Goal: Task Accomplishment & Management: Use online tool/utility

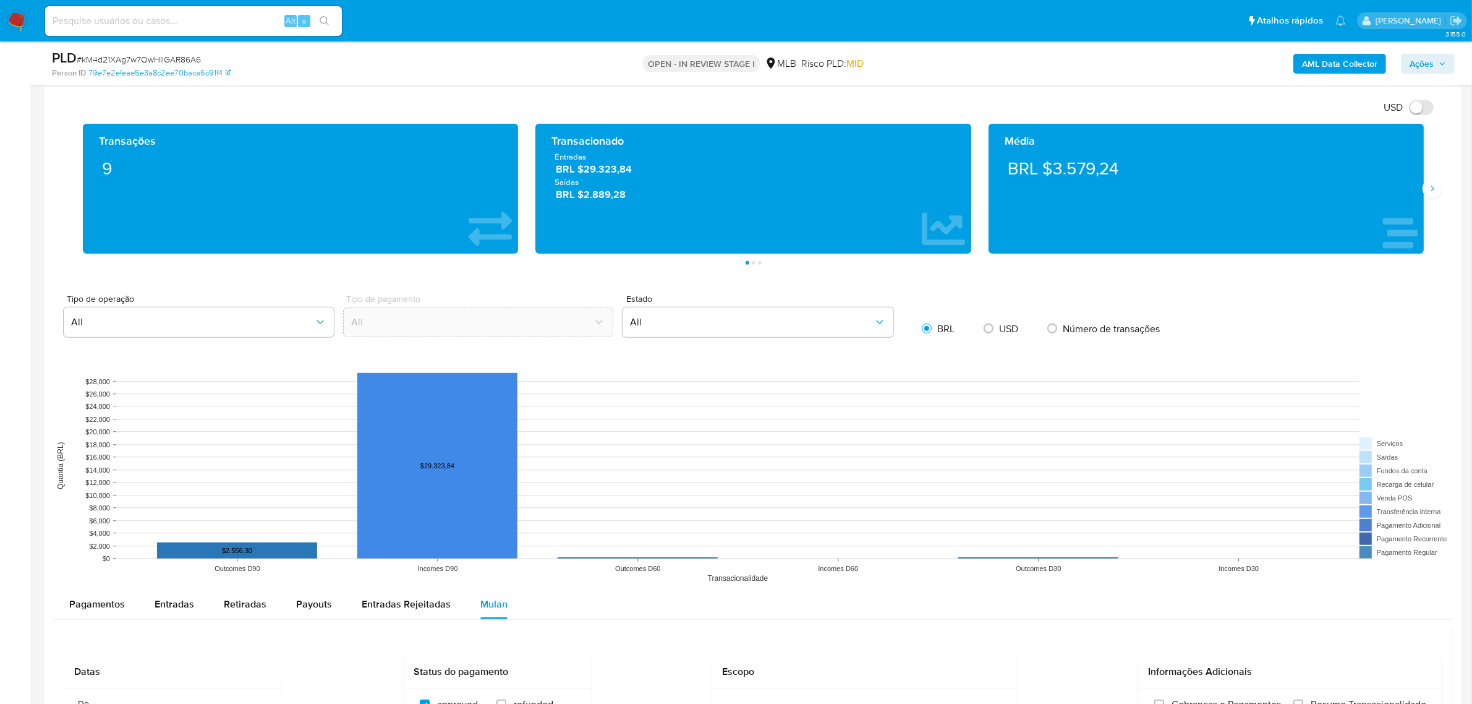
scroll to position [464, 0]
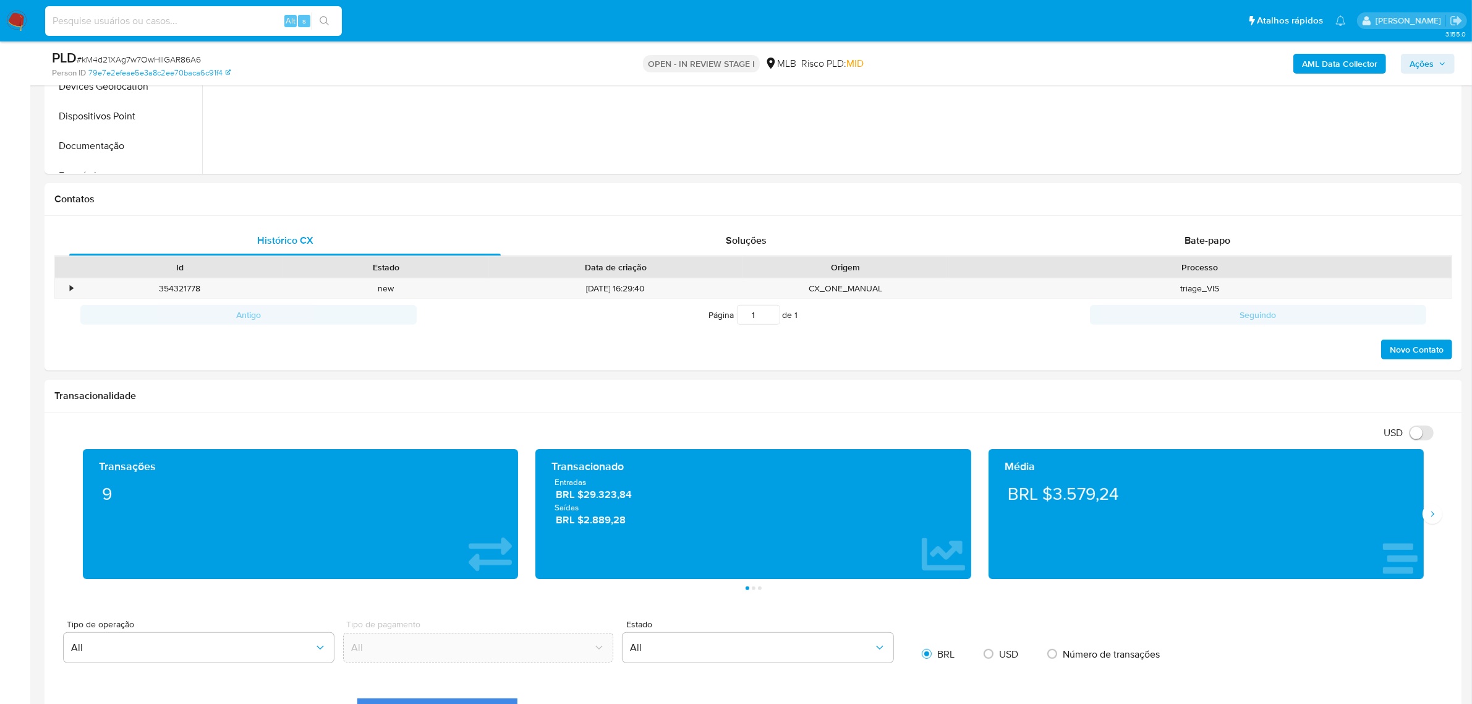
paste input "C5RRUZXEipL7GD1qxpY0BCIt"
type input "C5RRUZXEipL7GD1qxpY0BCIt"
click at [316, 12] on button "search-icon" at bounding box center [324, 20] width 25 height 17
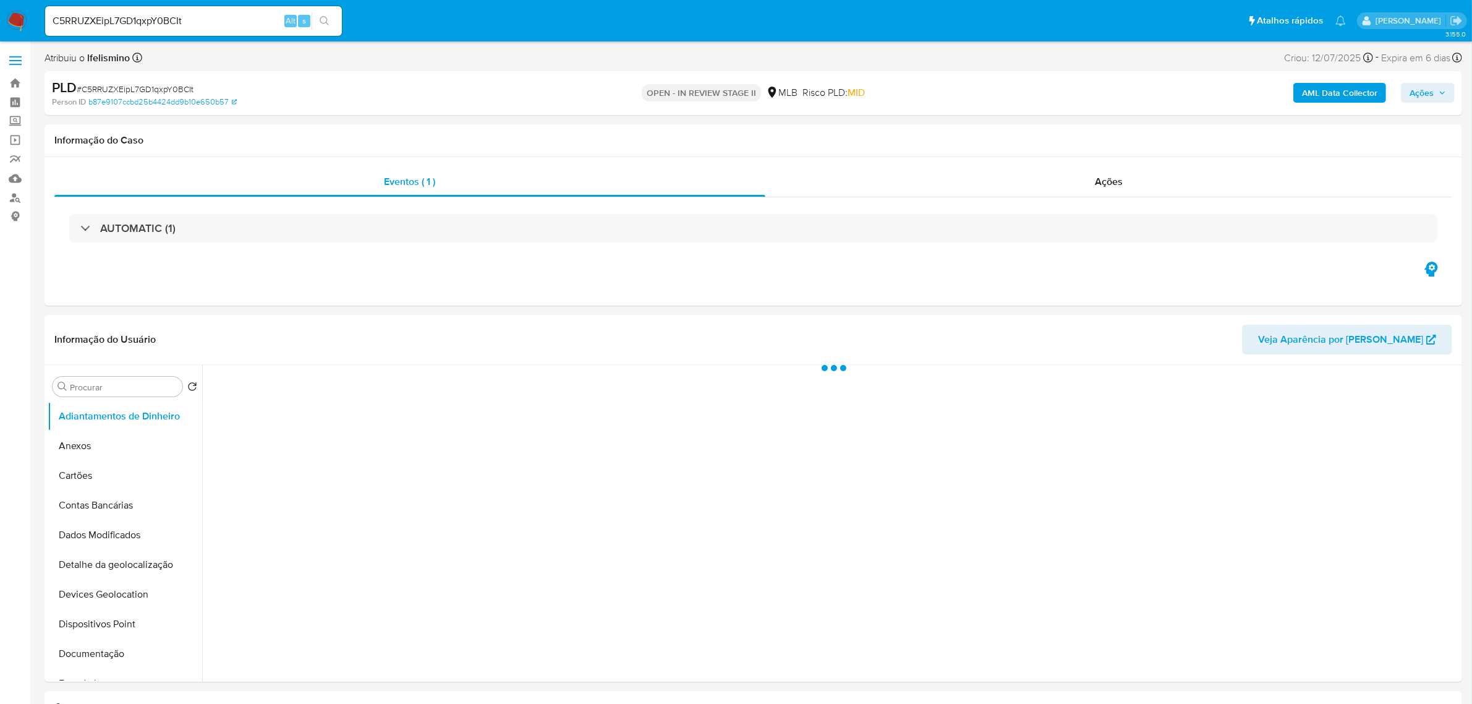
select select "10"
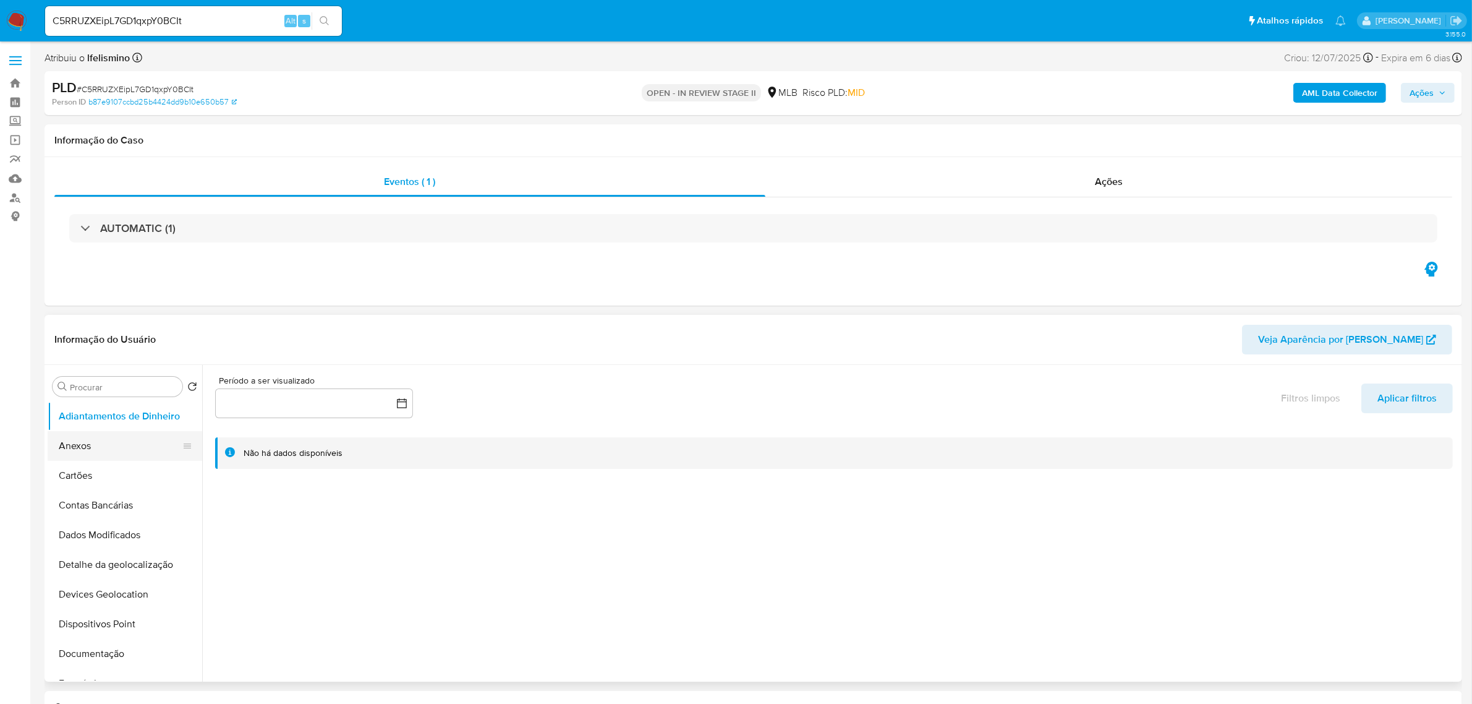
click at [136, 444] on button "Anexos" at bounding box center [120, 446] width 145 height 30
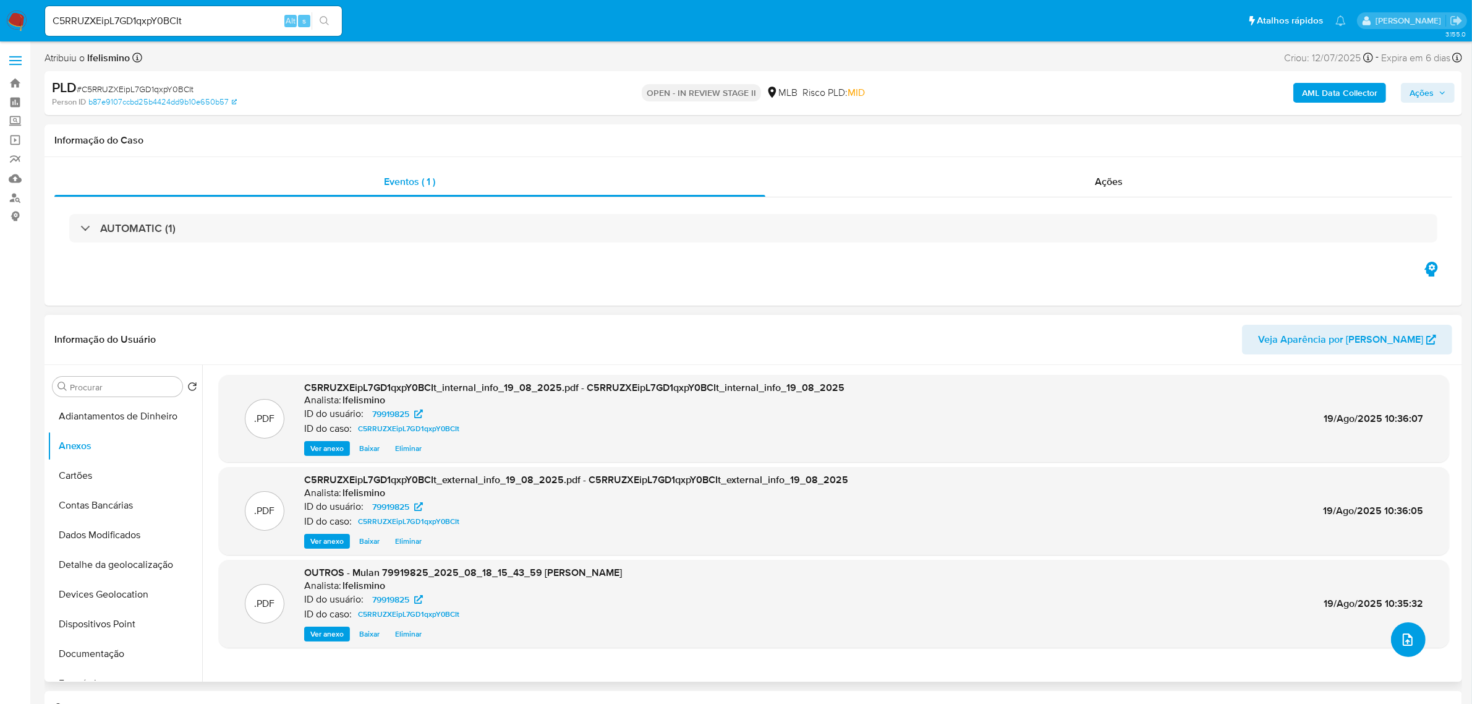
click at [1403, 644] on icon "upload-file" at bounding box center [1408, 639] width 15 height 15
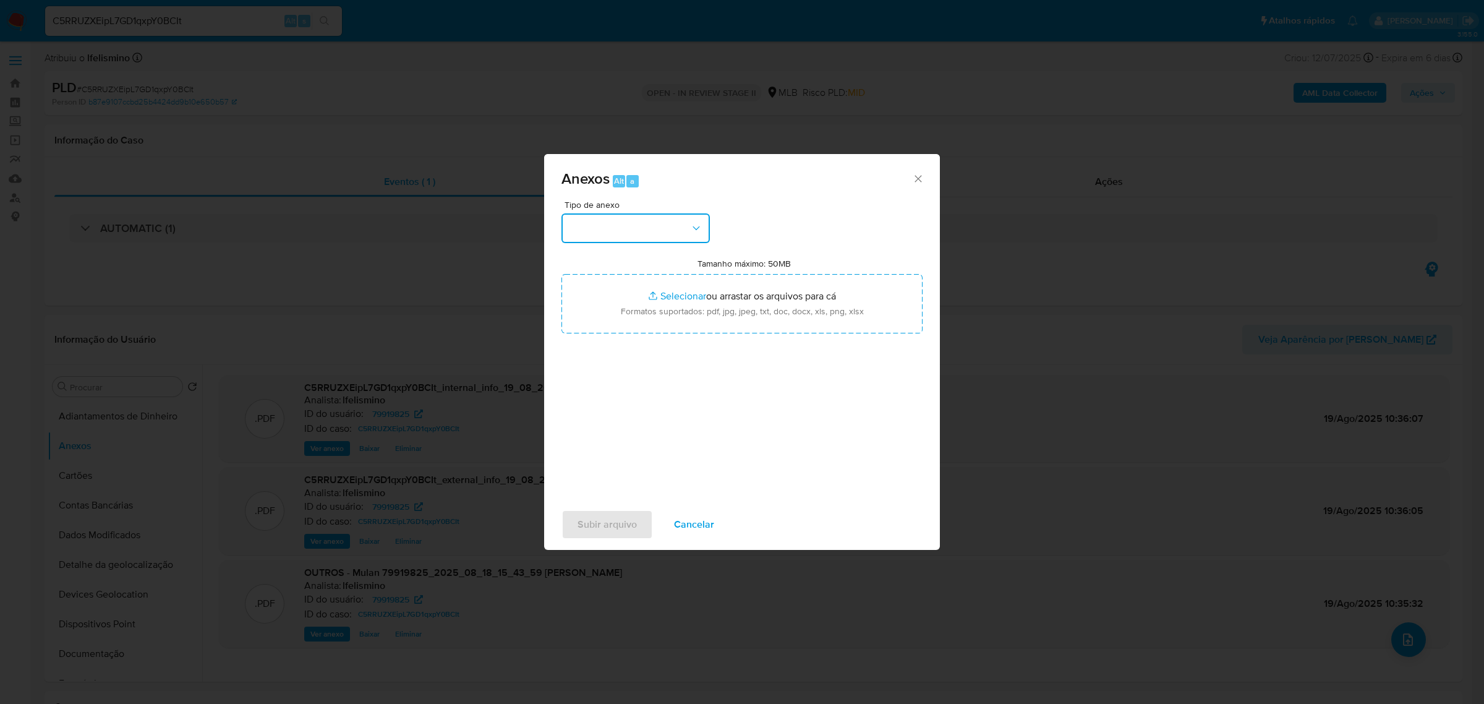
click at [600, 233] on button "button" at bounding box center [636, 228] width 148 height 30
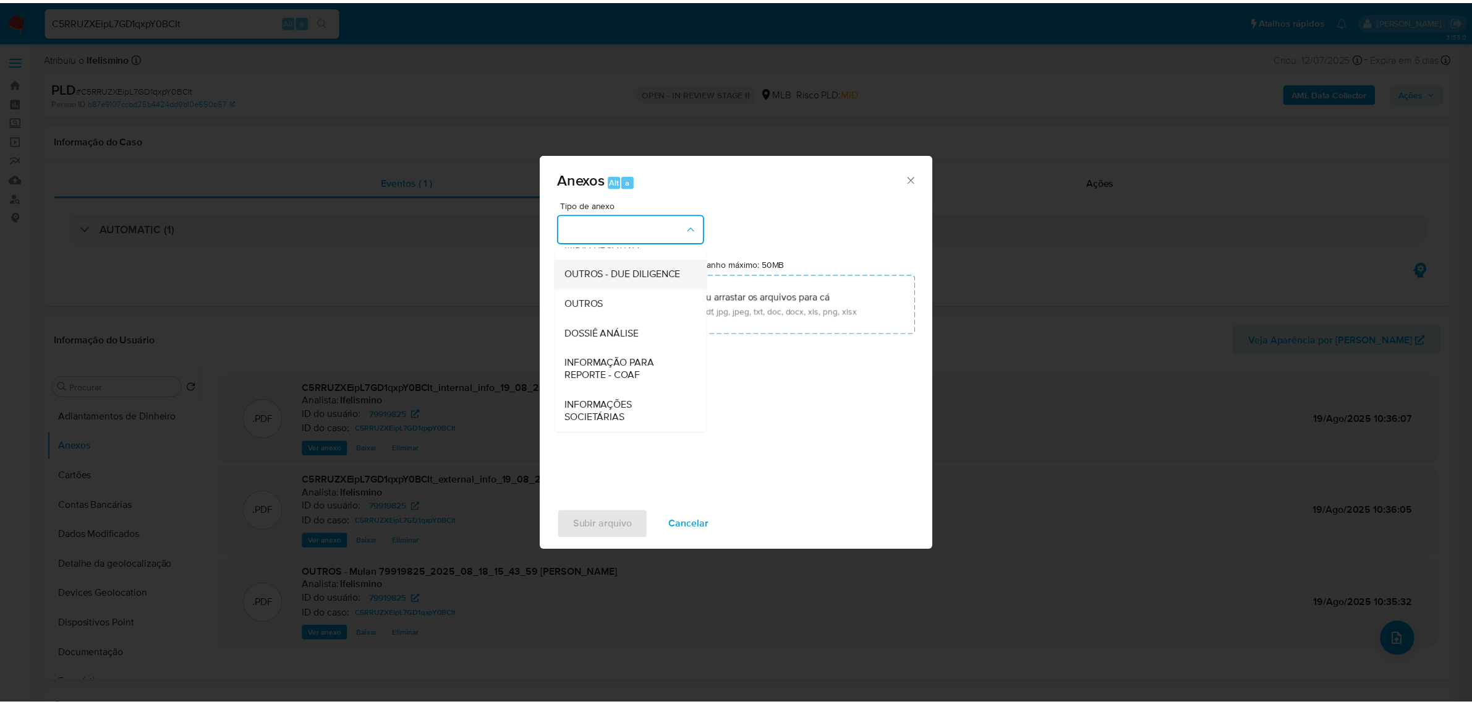
scroll to position [190, 0]
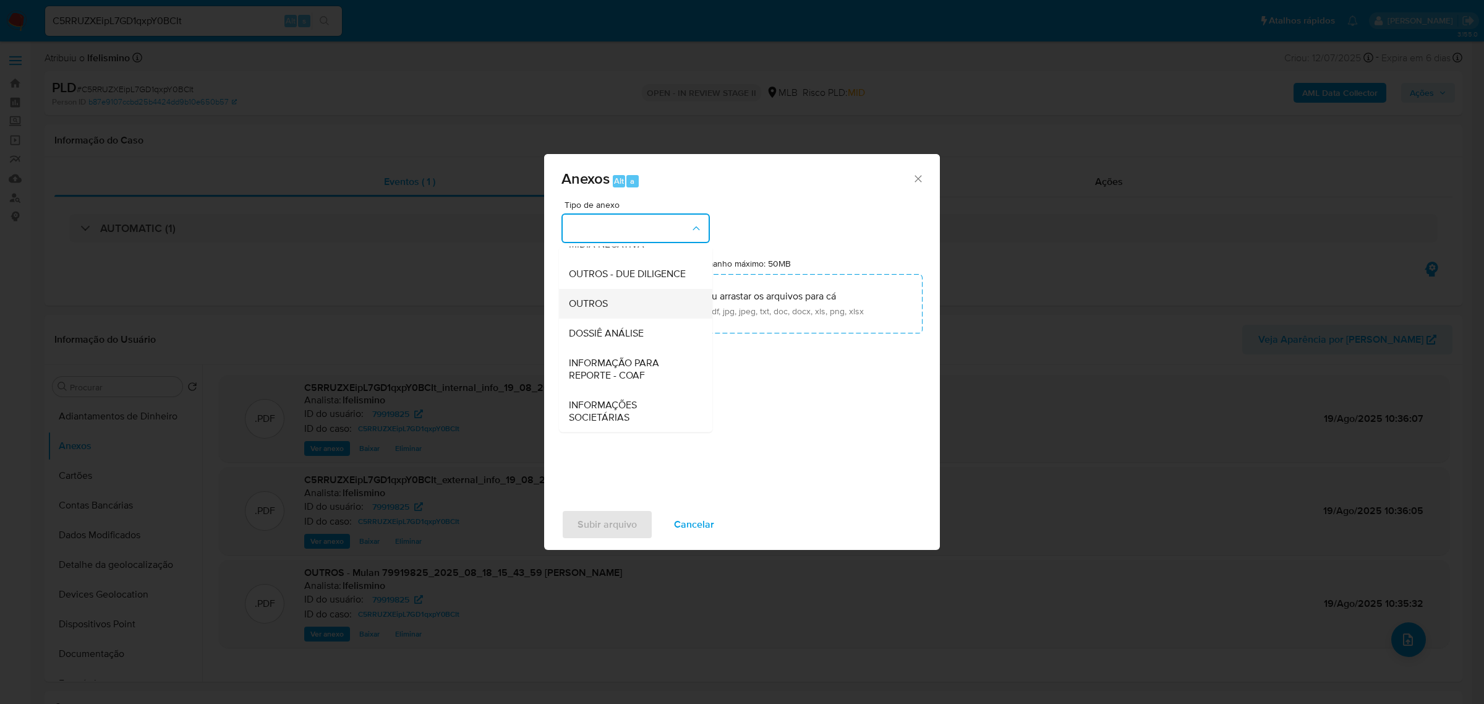
click at [603, 299] on span "OUTROS" at bounding box center [588, 303] width 39 height 12
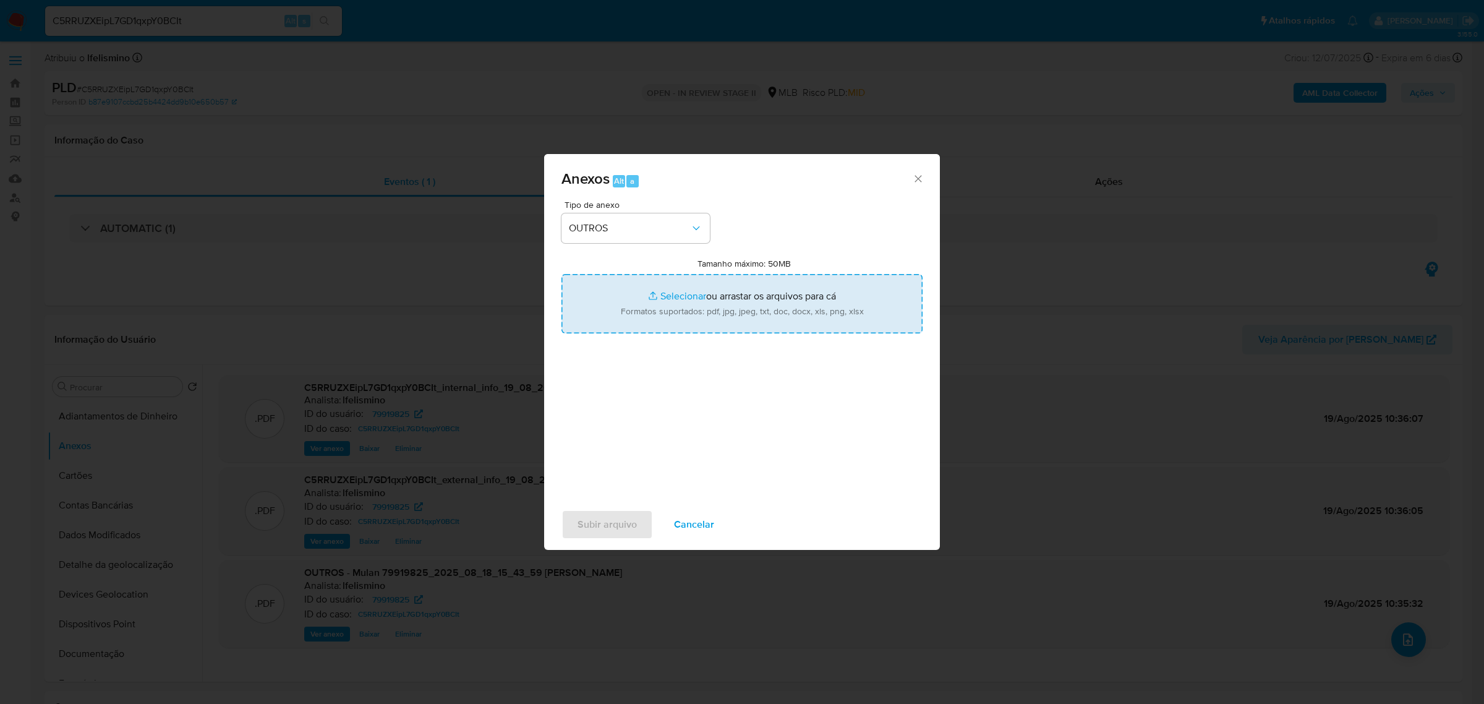
type input "C:\fakepath\SAR - CPF 01622339657 - ALLYNE NOGUEIRA DA SILVA LIMA.pdf"
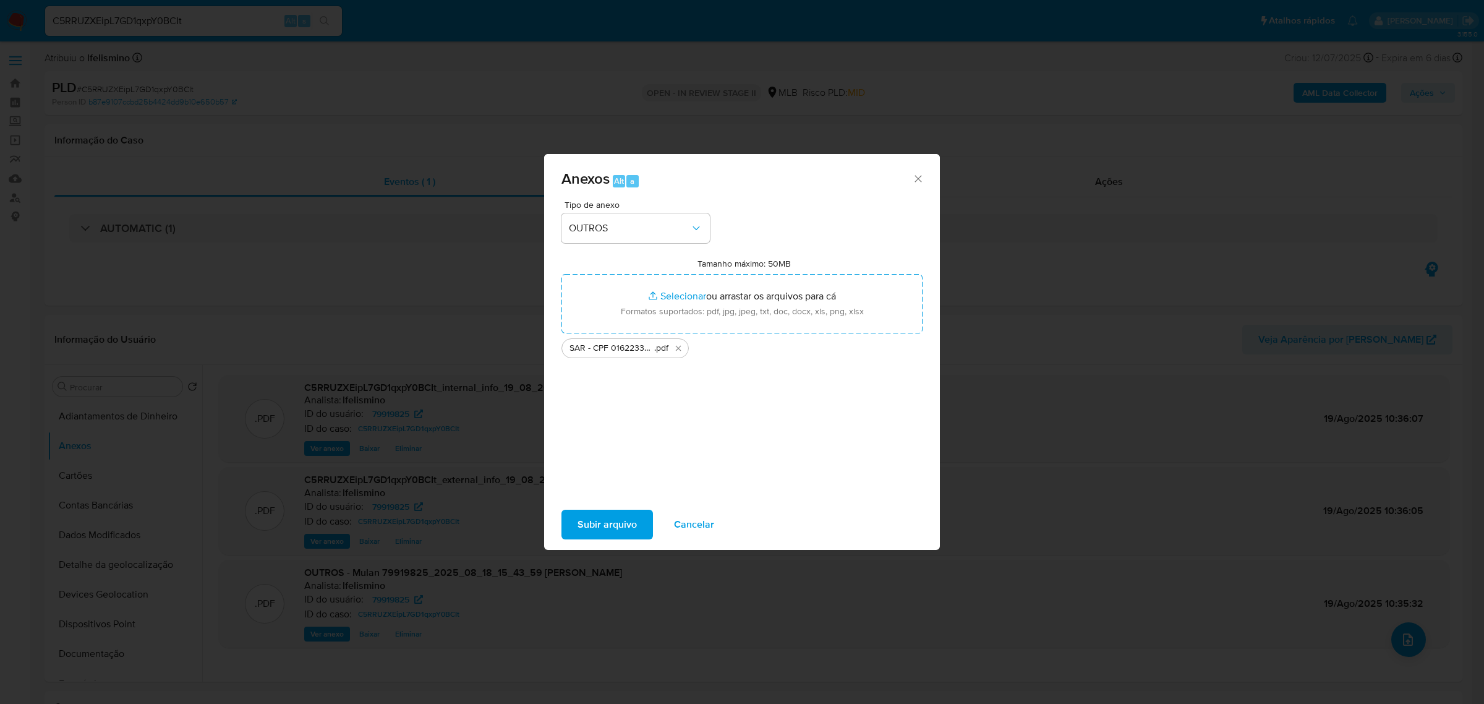
click at [579, 518] on span "Subir arquivo" at bounding box center [607, 524] width 59 height 27
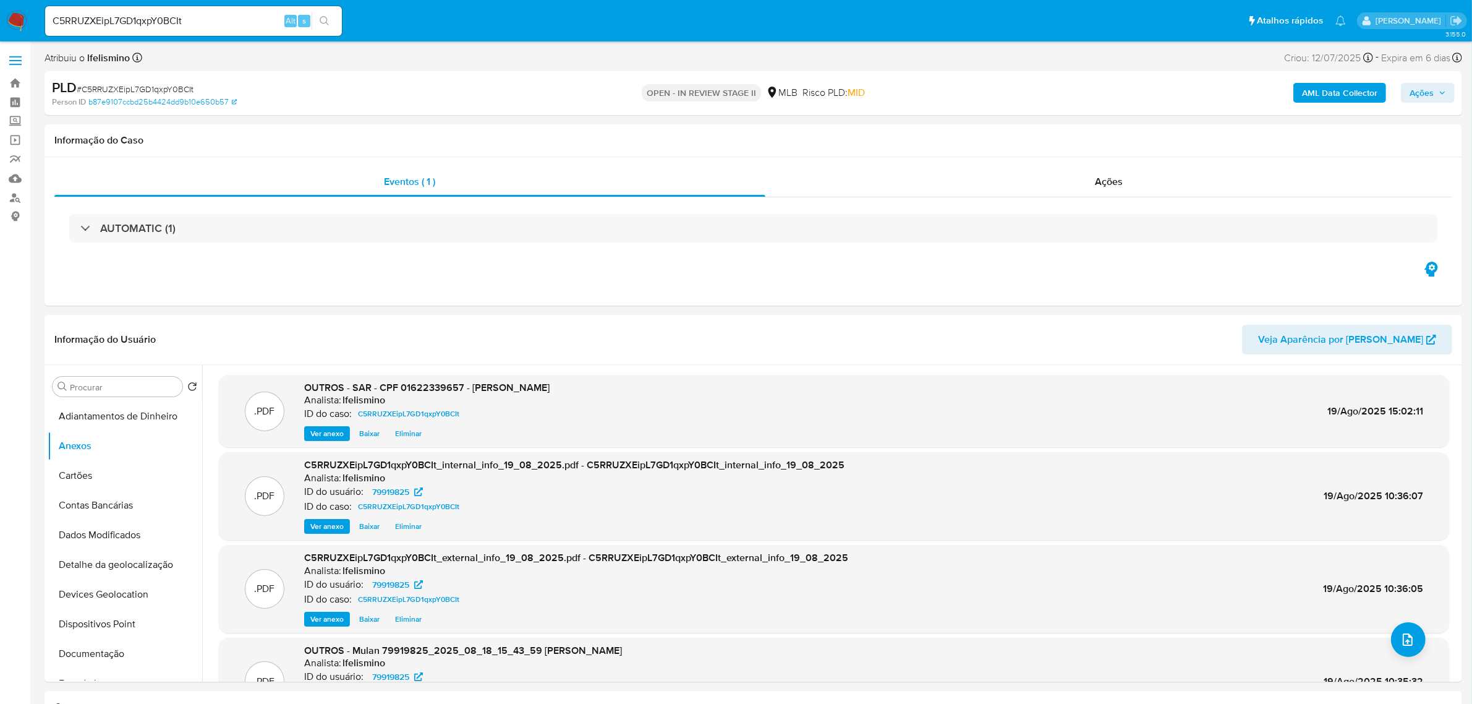
click at [1417, 87] on span "Ações" at bounding box center [1422, 93] width 24 height 20
drag, startPoint x: 1047, startPoint y: 133, endPoint x: 1056, endPoint y: 138, distance: 10.5
click at [1048, 134] on span "Resolução do caso" at bounding box center [1068, 132] width 83 height 14
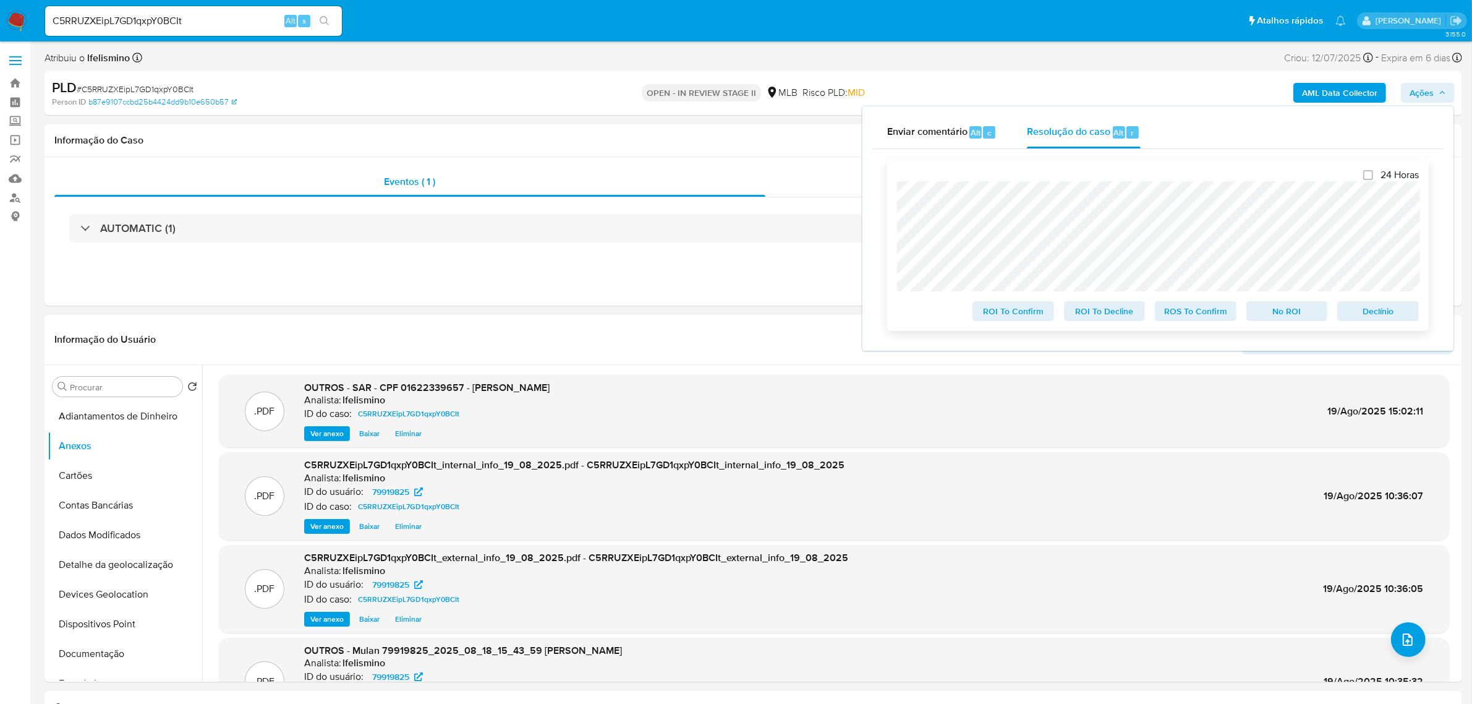
click at [1220, 320] on span "ROS To Confirm" at bounding box center [1196, 310] width 64 height 17
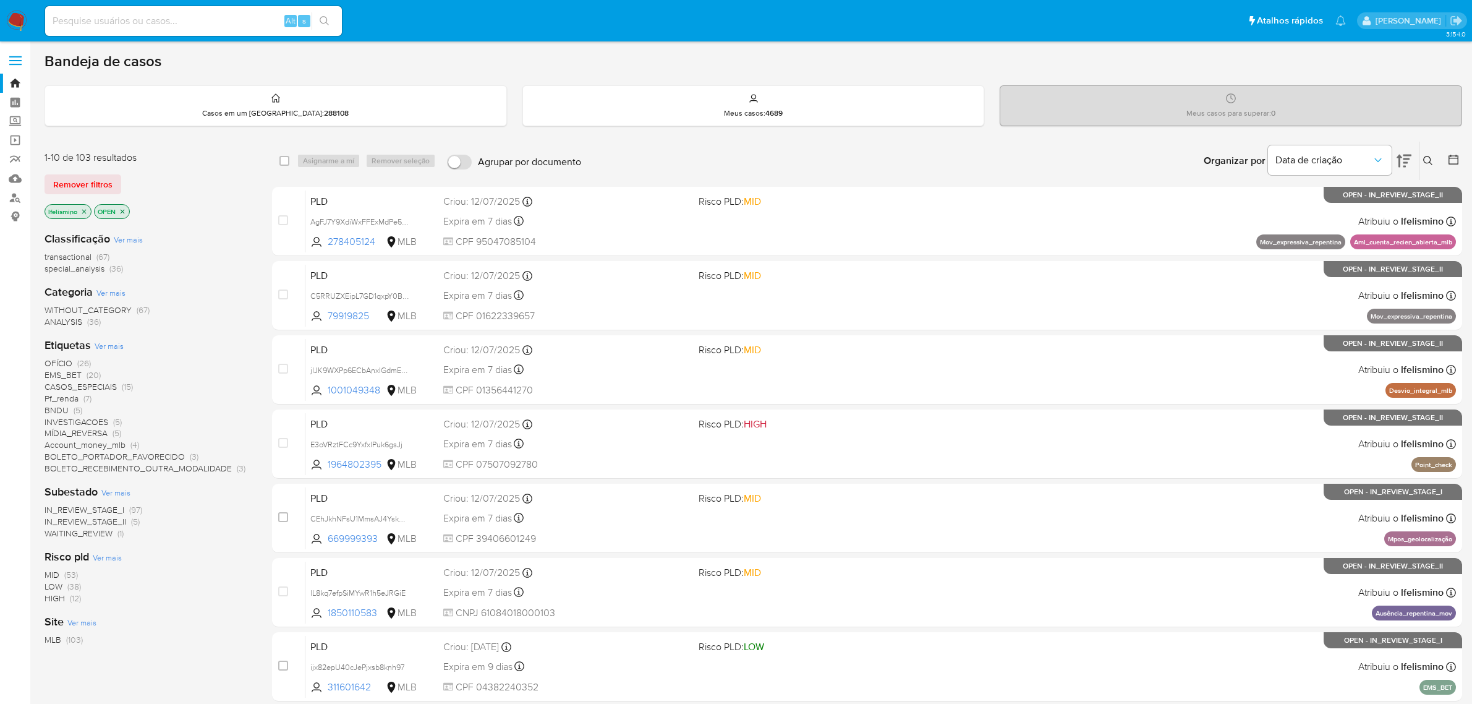
scroll to position [155, 0]
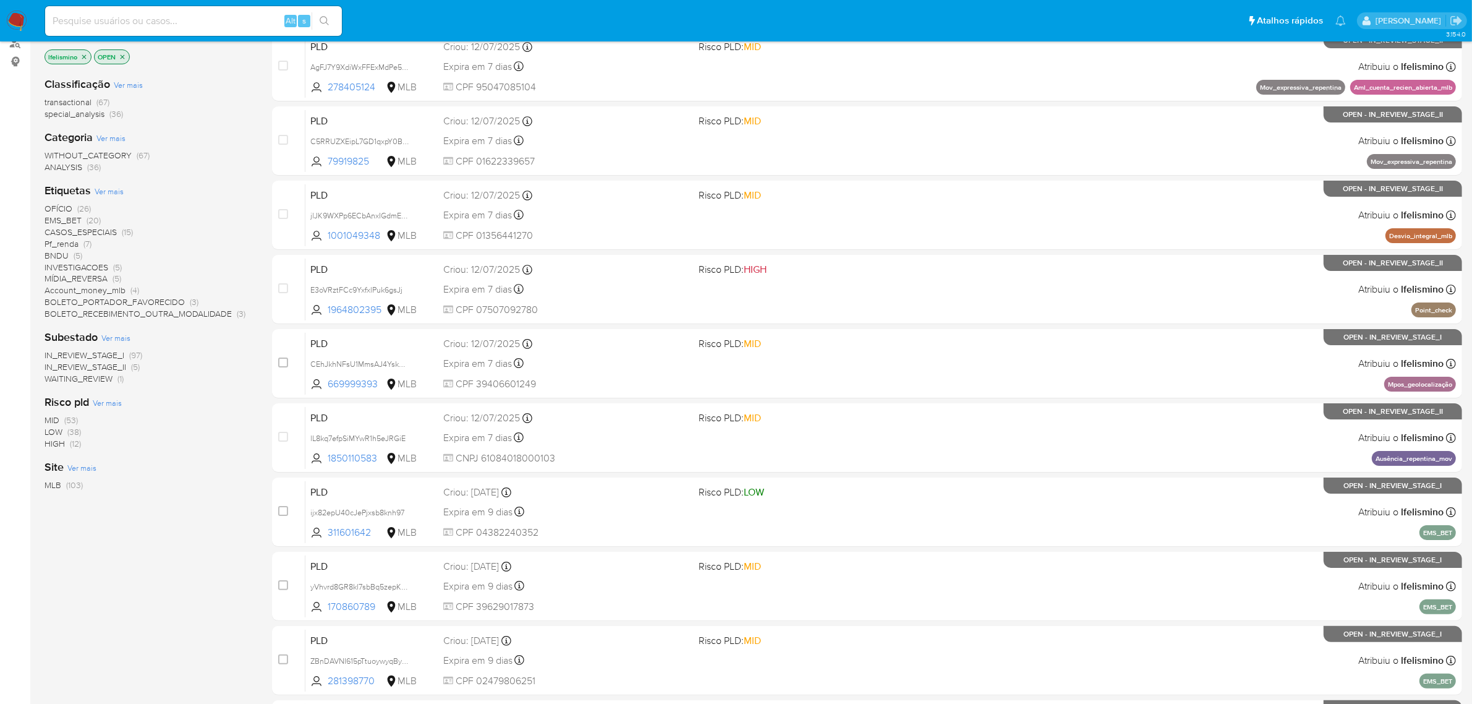
click at [17, 20] on img at bounding box center [16, 21] width 21 height 21
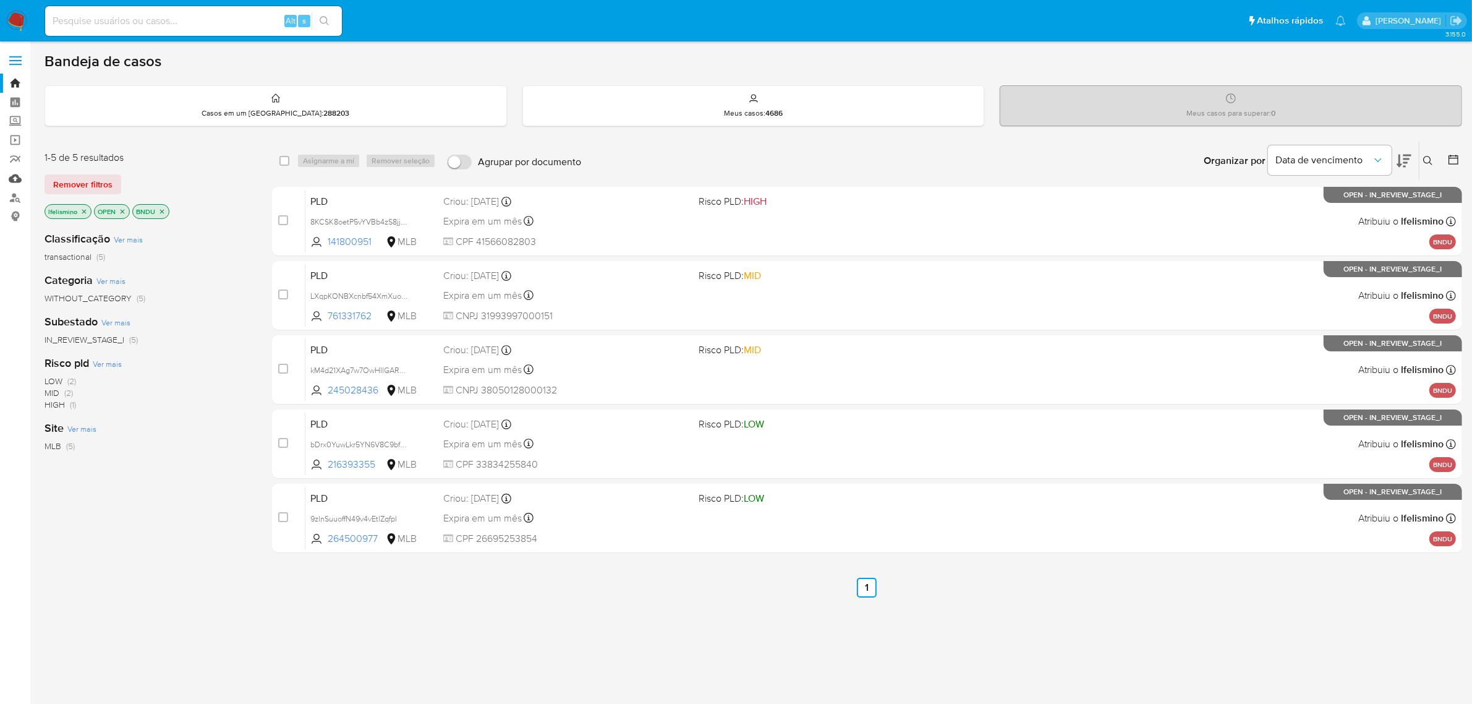
click at [17, 181] on link "Mulan" at bounding box center [73, 178] width 147 height 19
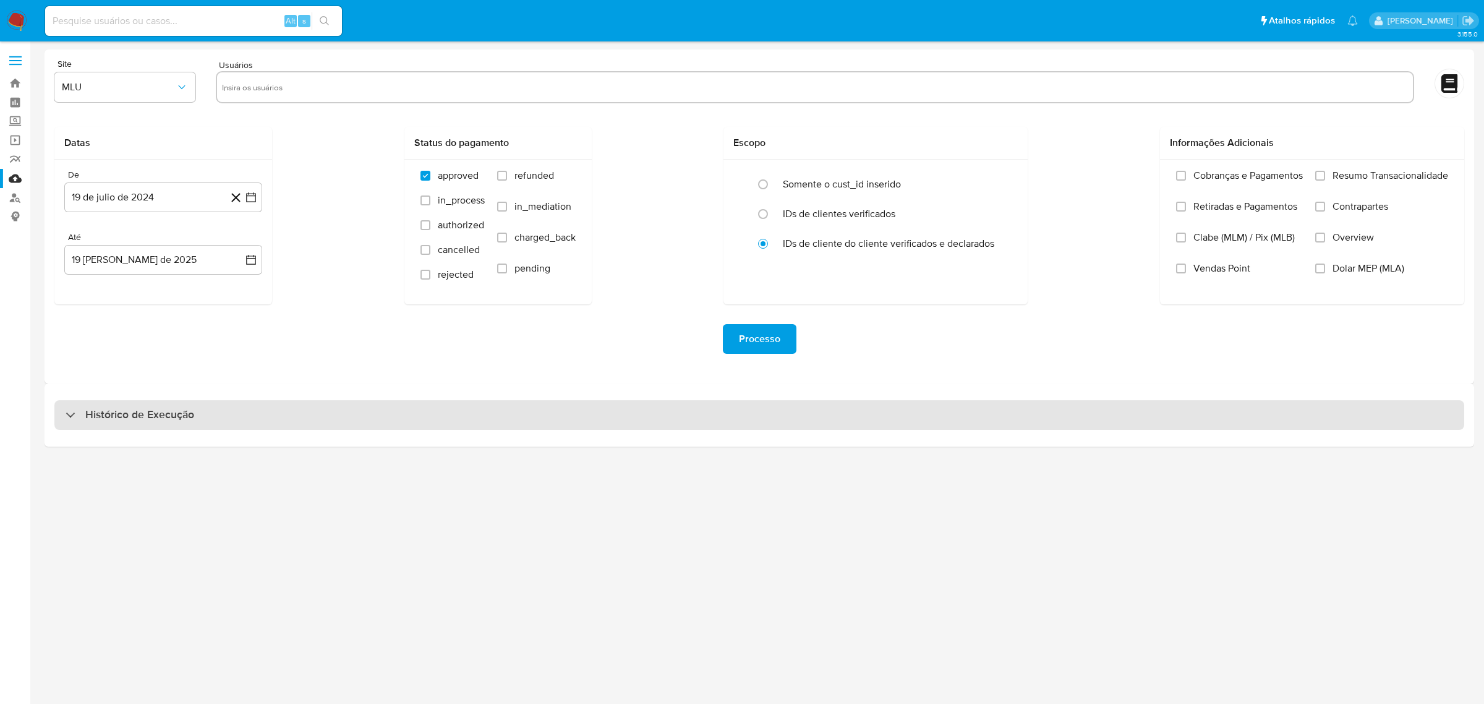
click at [373, 422] on div "Histórico de Execução" at bounding box center [759, 415] width 1410 height 30
select select "10"
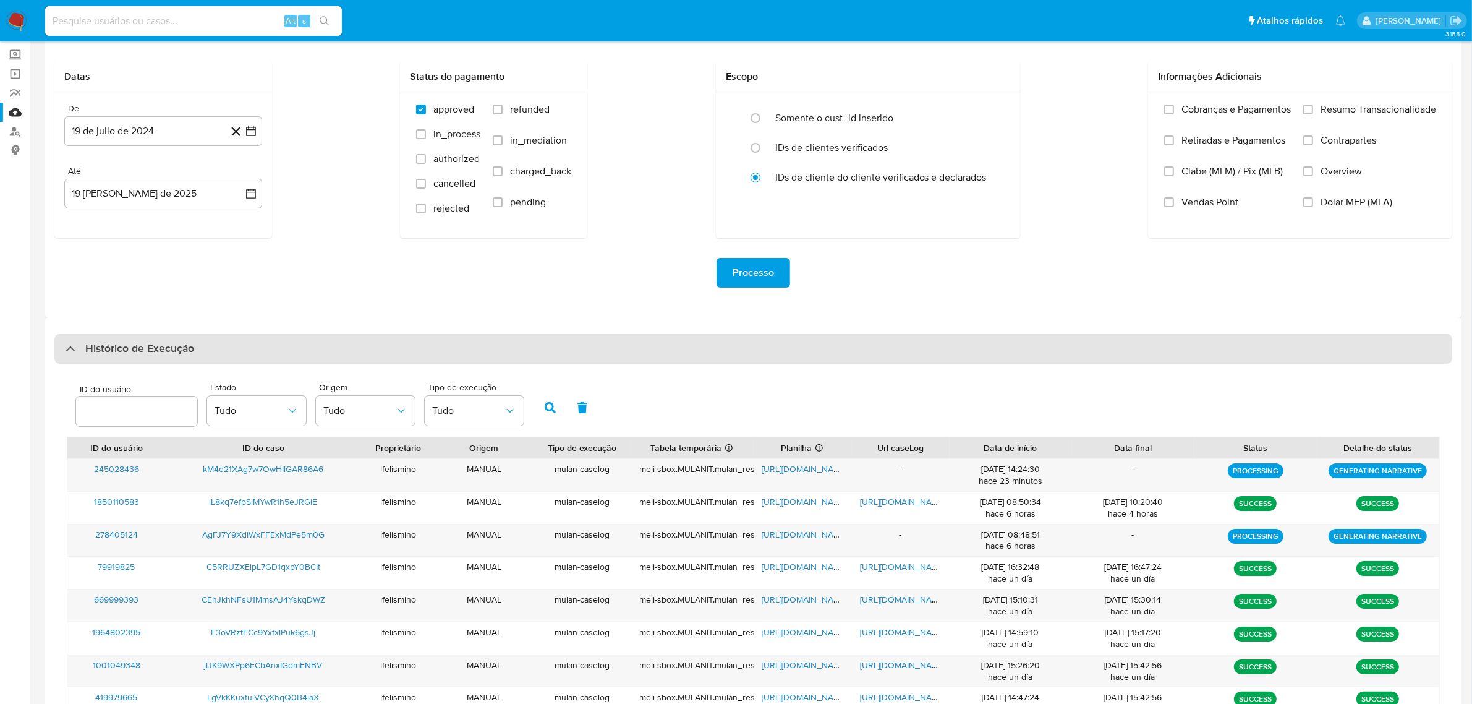
scroll to position [101, 0]
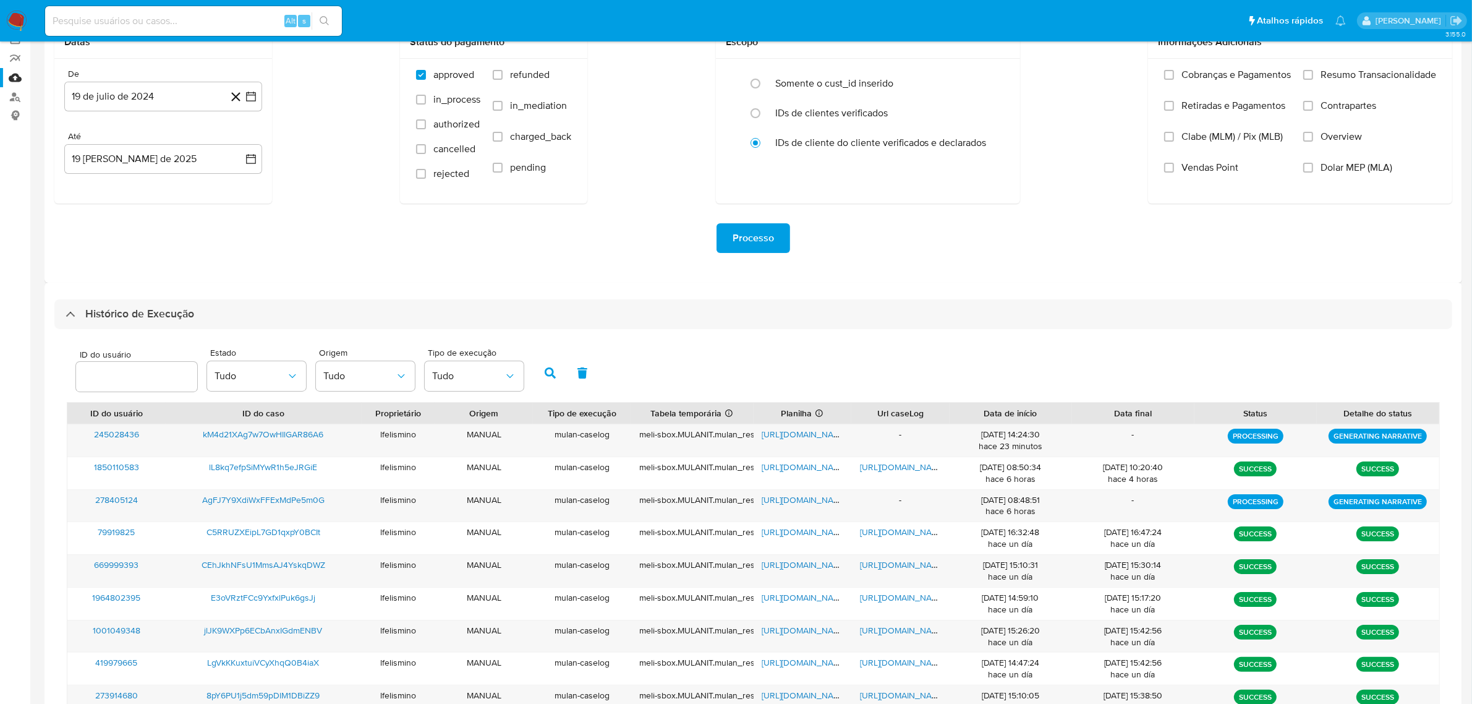
click at [480, 15] on ul "Pausado Ver notificaciones Alt s Atalhos rápidos Presiona las siguientes teclas…" at bounding box center [696, 20] width 1314 height 31
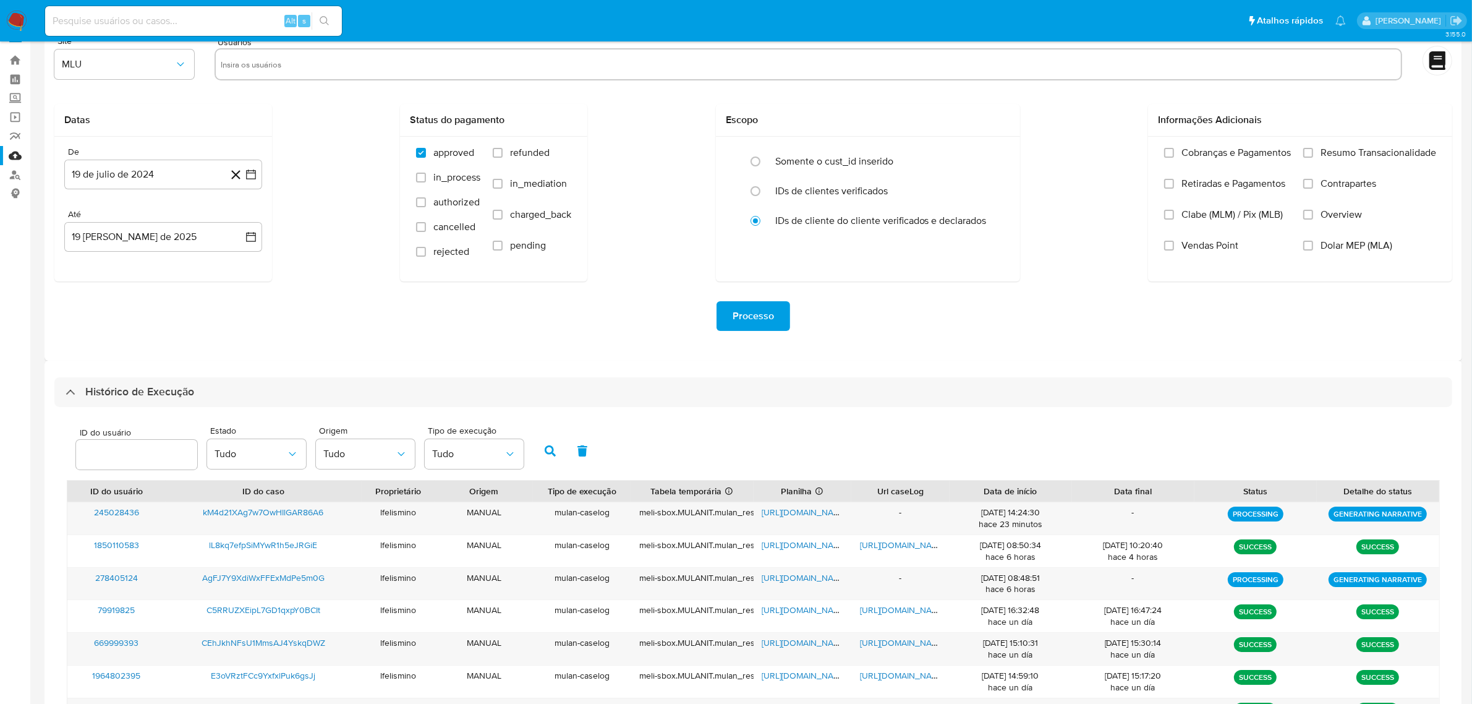
scroll to position [0, 0]
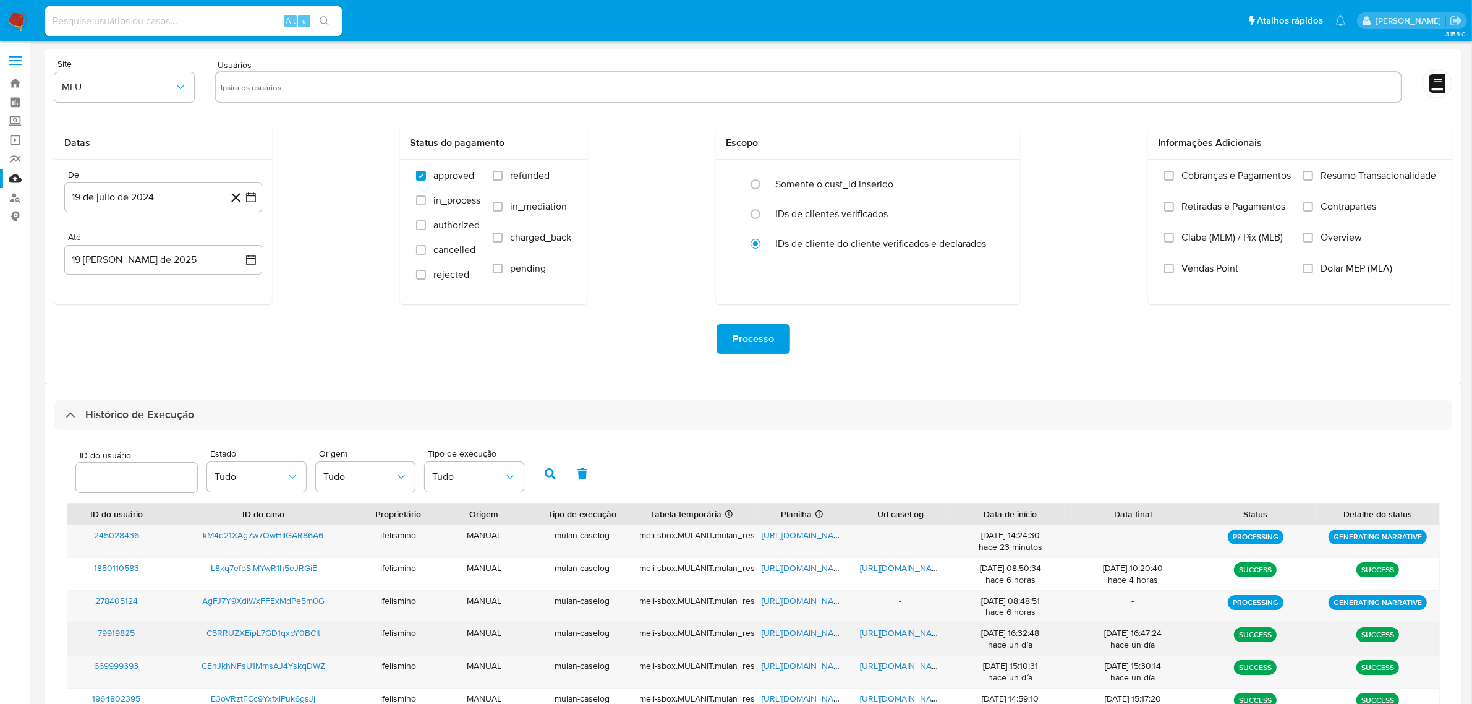
click at [906, 626] on span "https://docs.google.com/document/d/1YfhRRjNzIepIsy079XywfayxeLLtHRlsT52x16GSI2o…" at bounding box center [902, 632] width 85 height 12
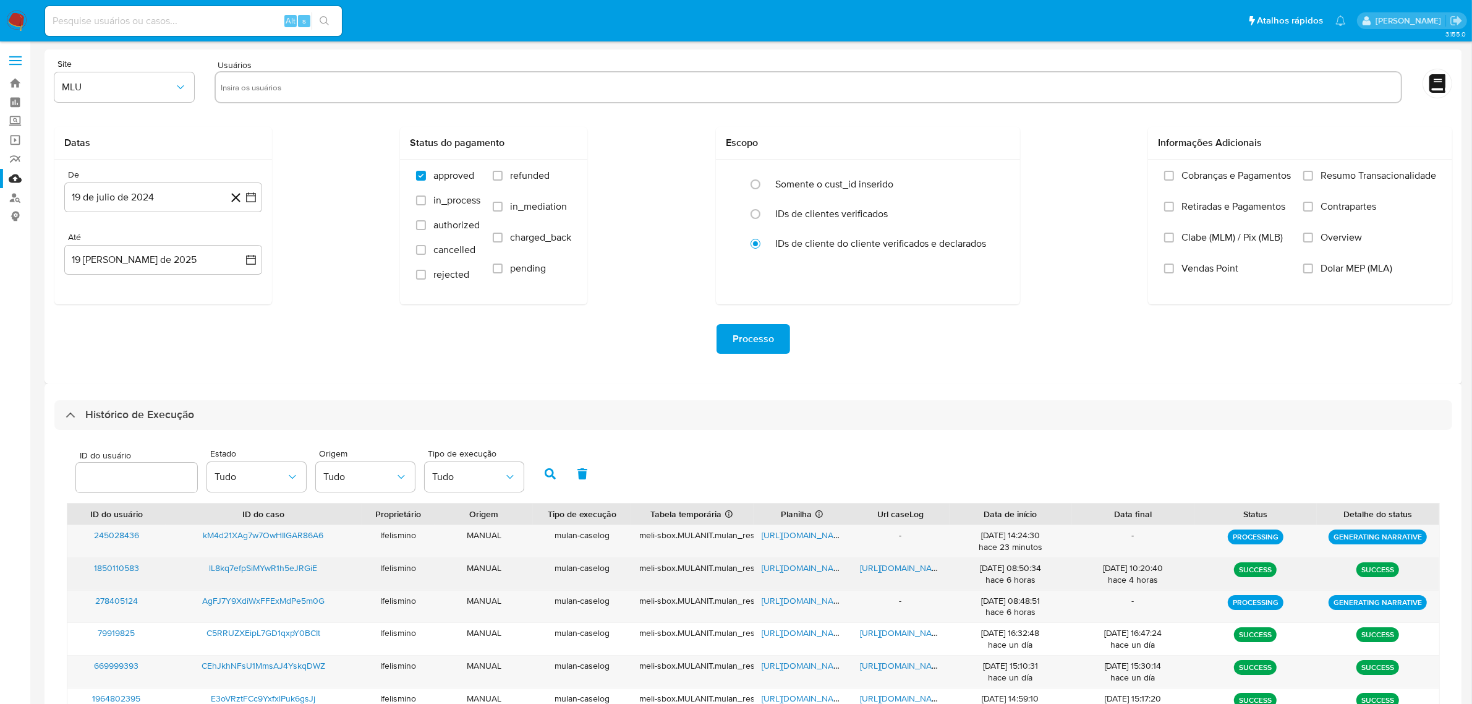
click at [889, 566] on span "https://docs.google.com/document/d/1Hr4y-ZjNhDsDTF4npkNiYGJn_nz5rVc4Dd1saSc35I0…" at bounding box center [902, 568] width 85 height 12
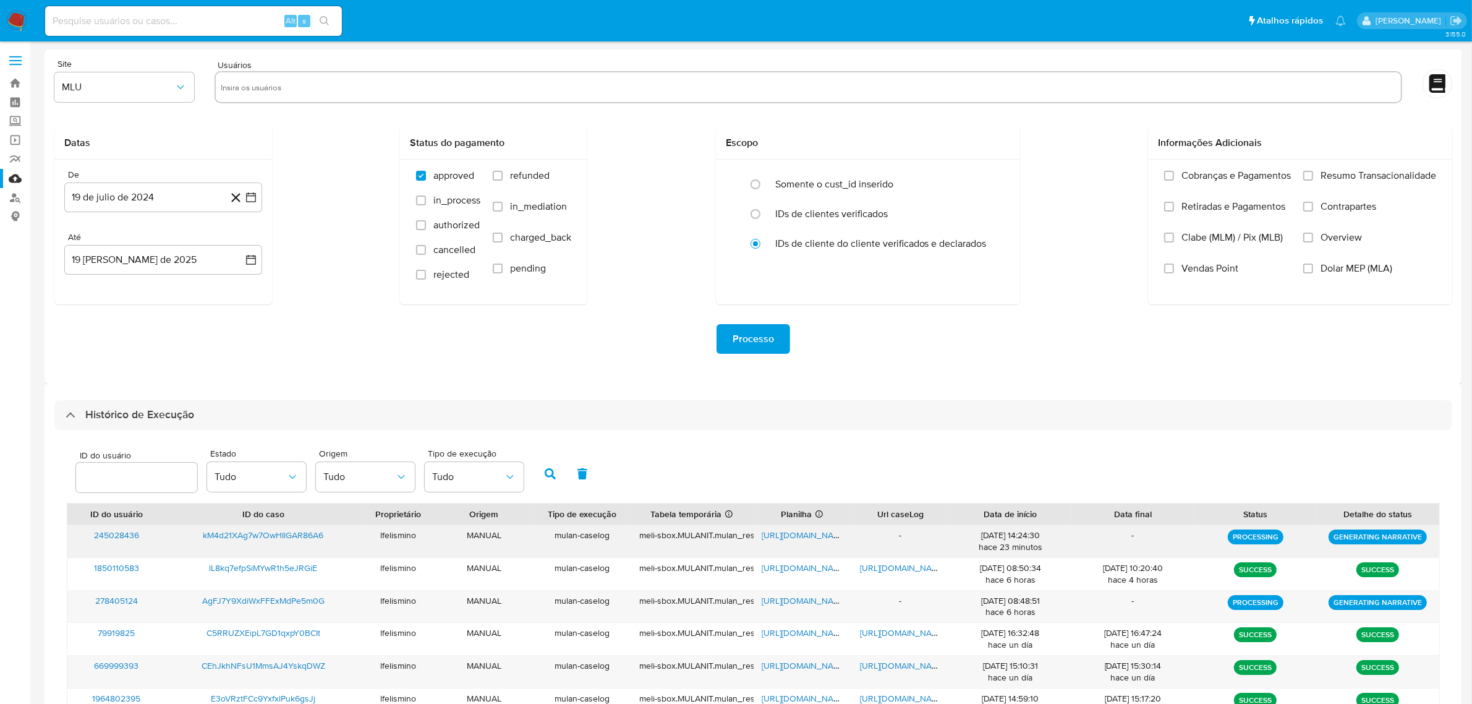
click at [789, 533] on span "https://docs.google.com/spreadsheets/d/1mAHC5eTD97-xBK9hKgwTF0DMY7zZHR_8hNY4sEU…" at bounding box center [805, 535] width 85 height 12
drag, startPoint x: 340, startPoint y: 540, endPoint x: 200, endPoint y: 532, distance: 140.6
click at [200, 532] on div "kM4d21XAg7w7OwHIlGAR86A6" at bounding box center [264, 541] width 196 height 32
click at [212, 531] on span "kM4d21XAg7w7OwHIlGAR86A6" at bounding box center [263, 535] width 121 height 12
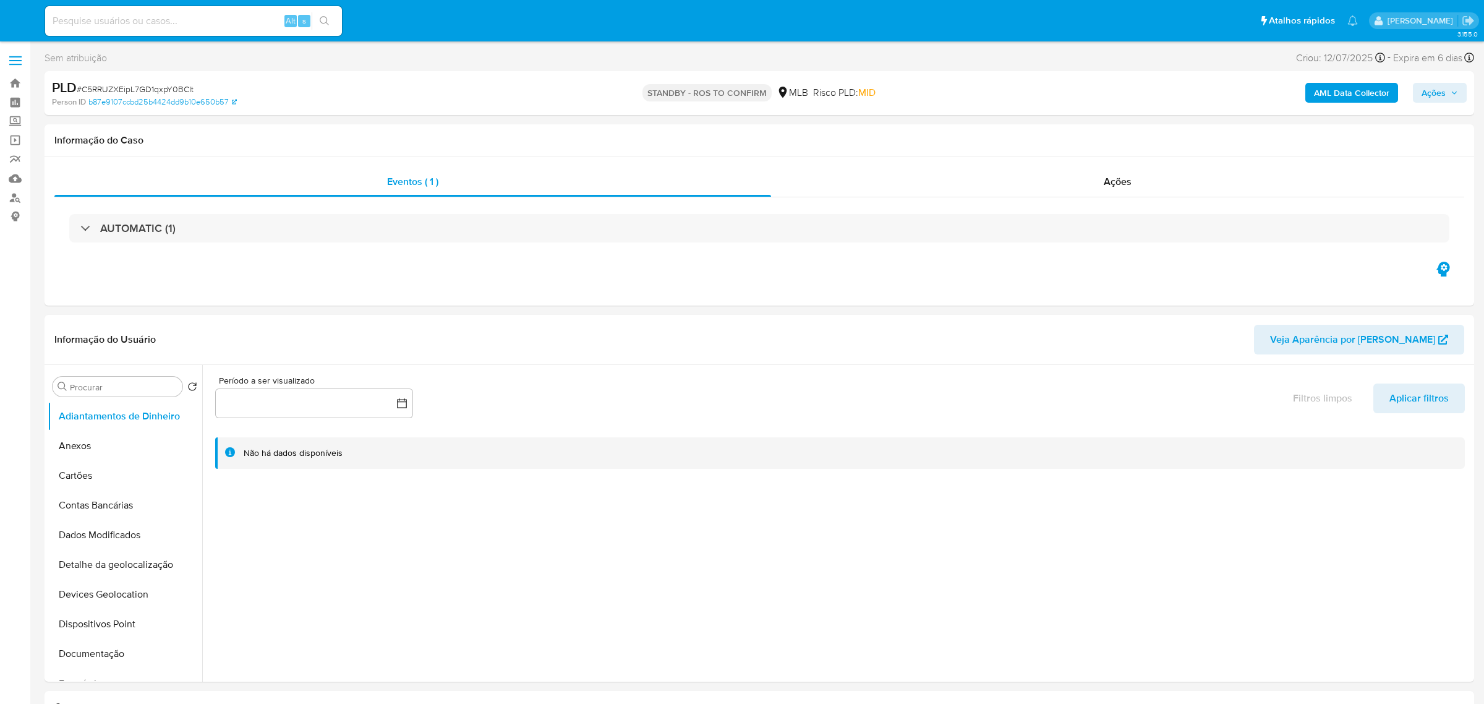
select select "10"
click at [128, 458] on button "Anexos" at bounding box center [120, 446] width 145 height 30
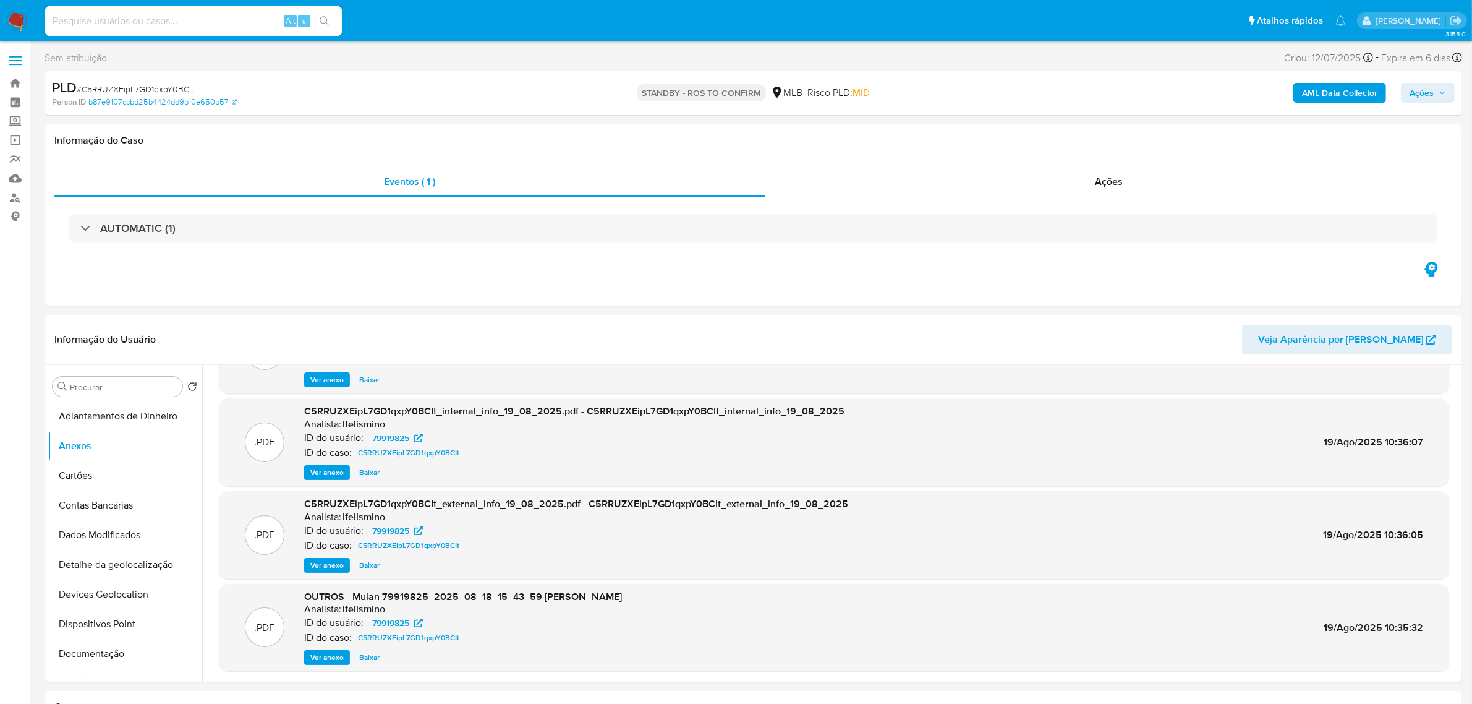
click at [203, 22] on input at bounding box center [193, 21] width 297 height 16
paste input "lL8kq7efpSiMYwR1h5eJRGiE"
type input "lL8kq7efpSiMYwR1h5eJRGiE"
click at [335, 17] on button "search-icon" at bounding box center [324, 20] width 25 height 17
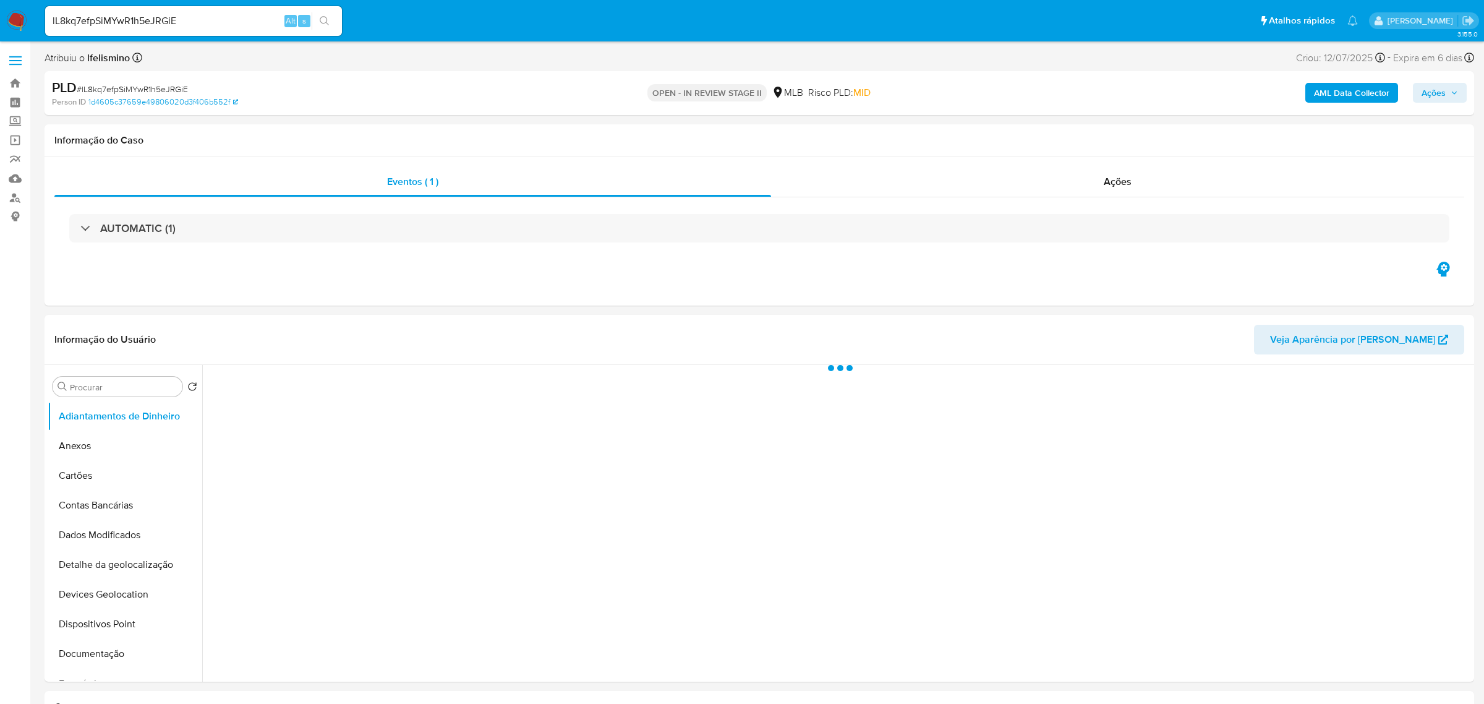
select select "10"
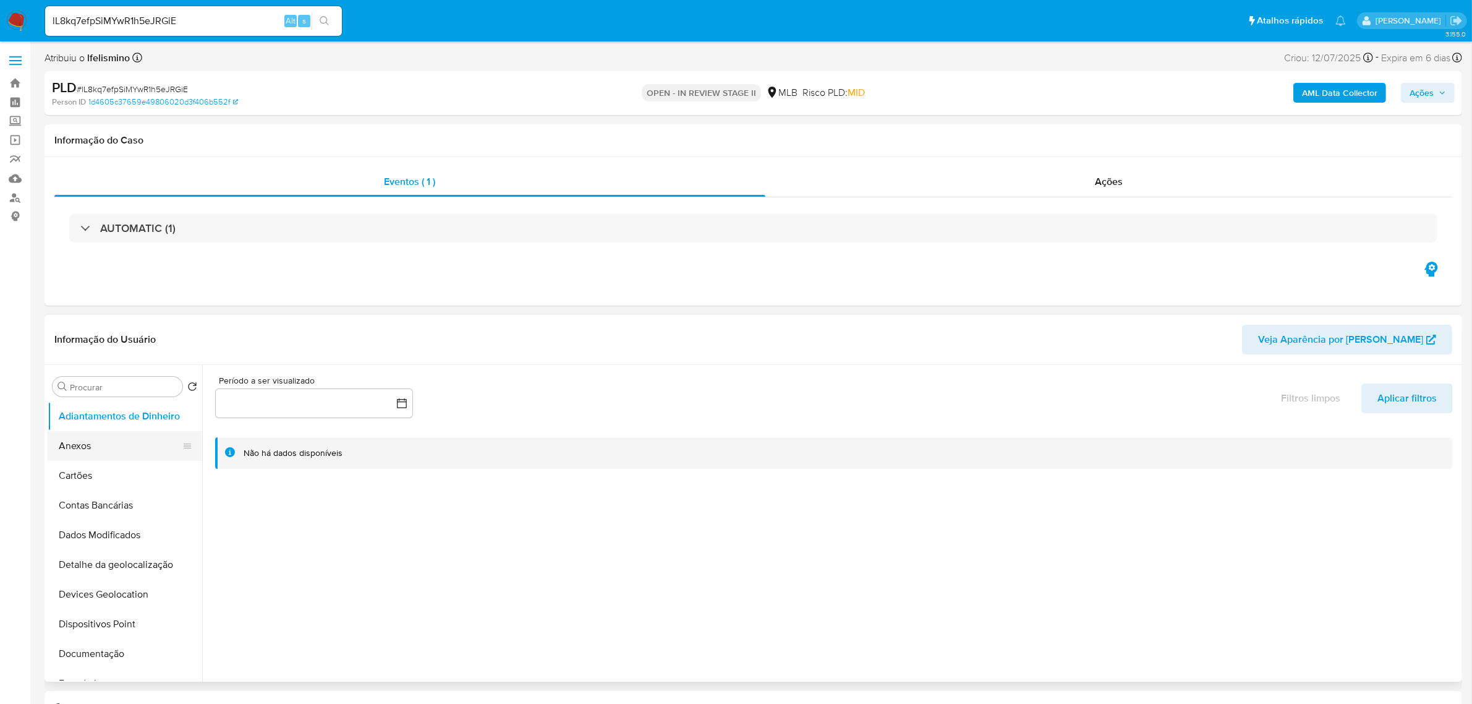
click at [116, 435] on button "Anexos" at bounding box center [120, 446] width 145 height 30
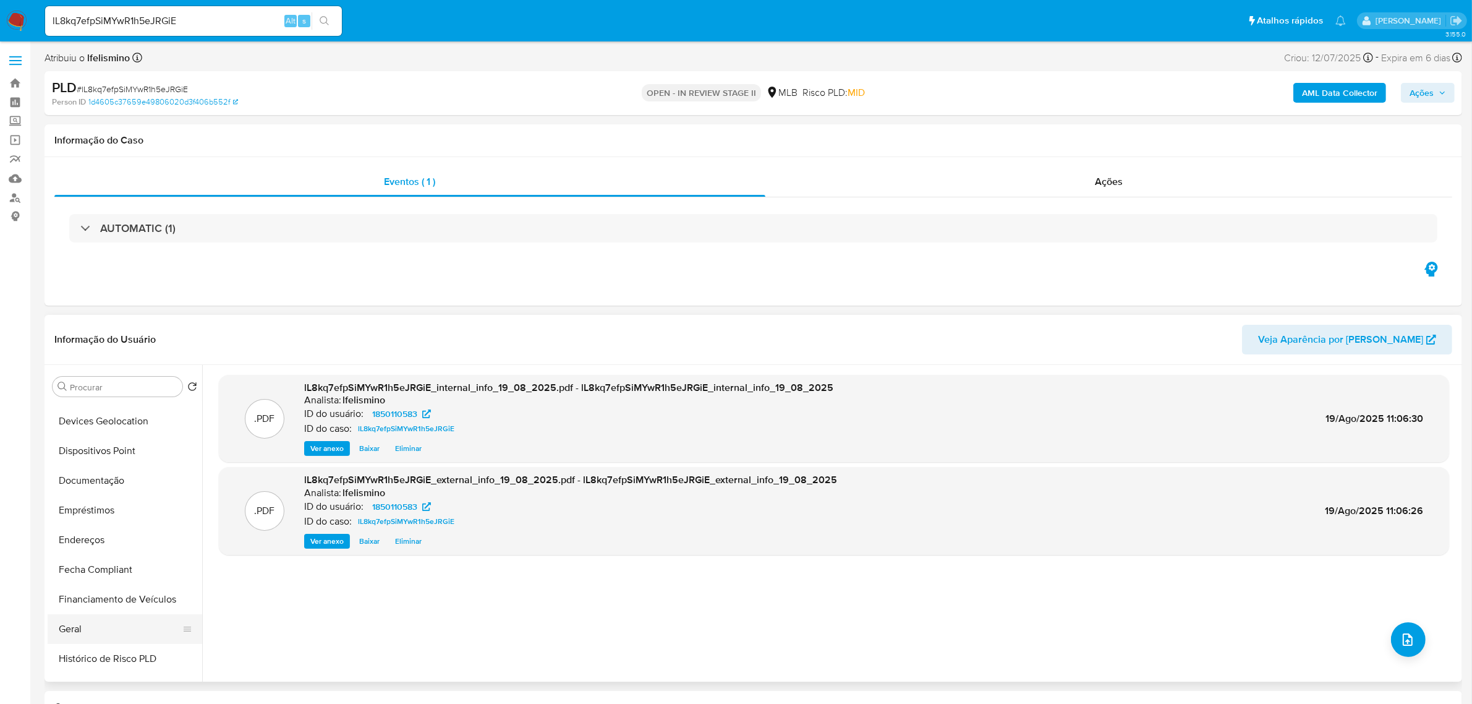
scroll to position [232, 0]
click at [118, 558] on button "Geral" at bounding box center [120, 570] width 145 height 30
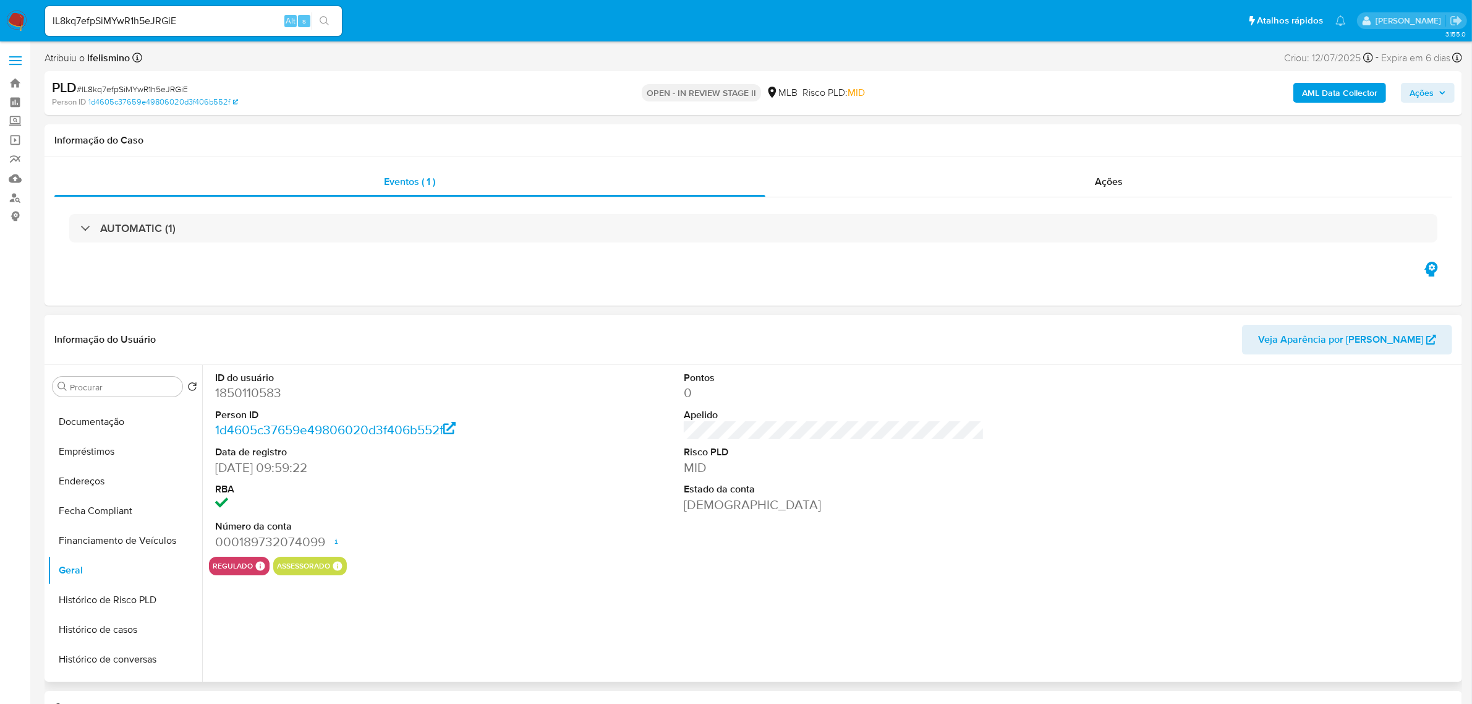
click at [260, 391] on dd "1850110583" at bounding box center [365, 392] width 301 height 17
copy dd "1850110583"
click at [129, 430] on button "Documentação" at bounding box center [120, 422] width 145 height 30
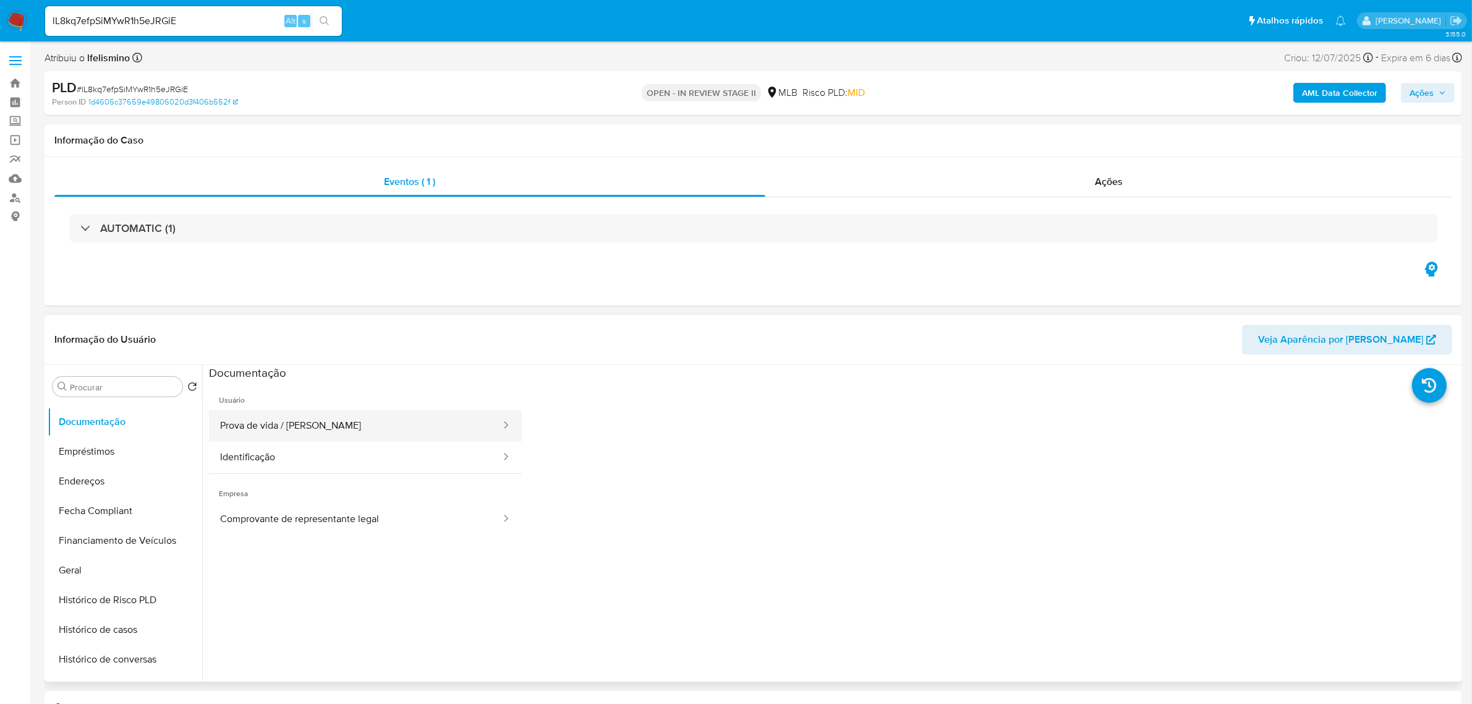
drag, startPoint x: 375, startPoint y: 422, endPoint x: 353, endPoint y: 433, distance: 24.1
click at [366, 421] on button "Prova de vida / Selfie" at bounding box center [355, 426] width 293 height 32
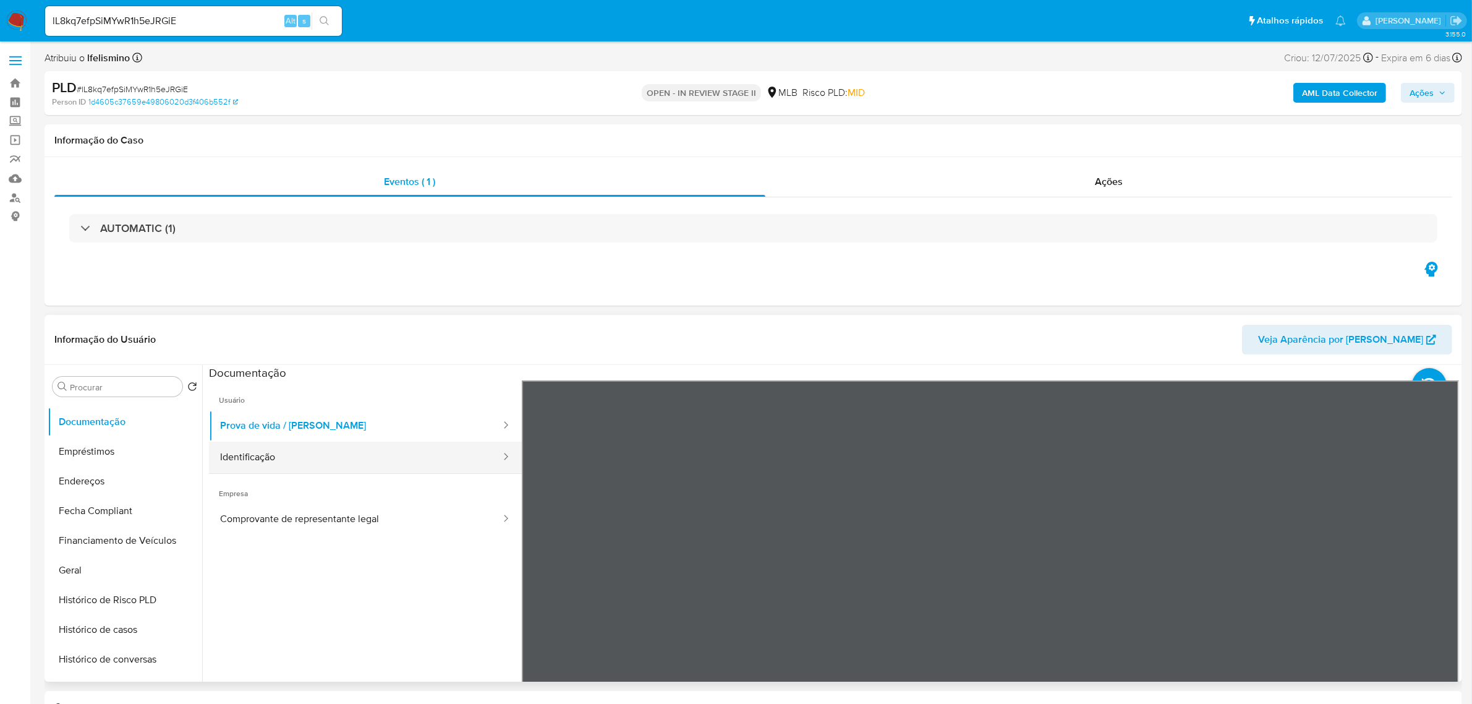
click at [361, 459] on button "Identificação" at bounding box center [355, 458] width 293 height 32
click at [1432, 581] on icon at bounding box center [1444, 581] width 25 height 25
click at [335, 402] on span "Usuário" at bounding box center [365, 395] width 313 height 30
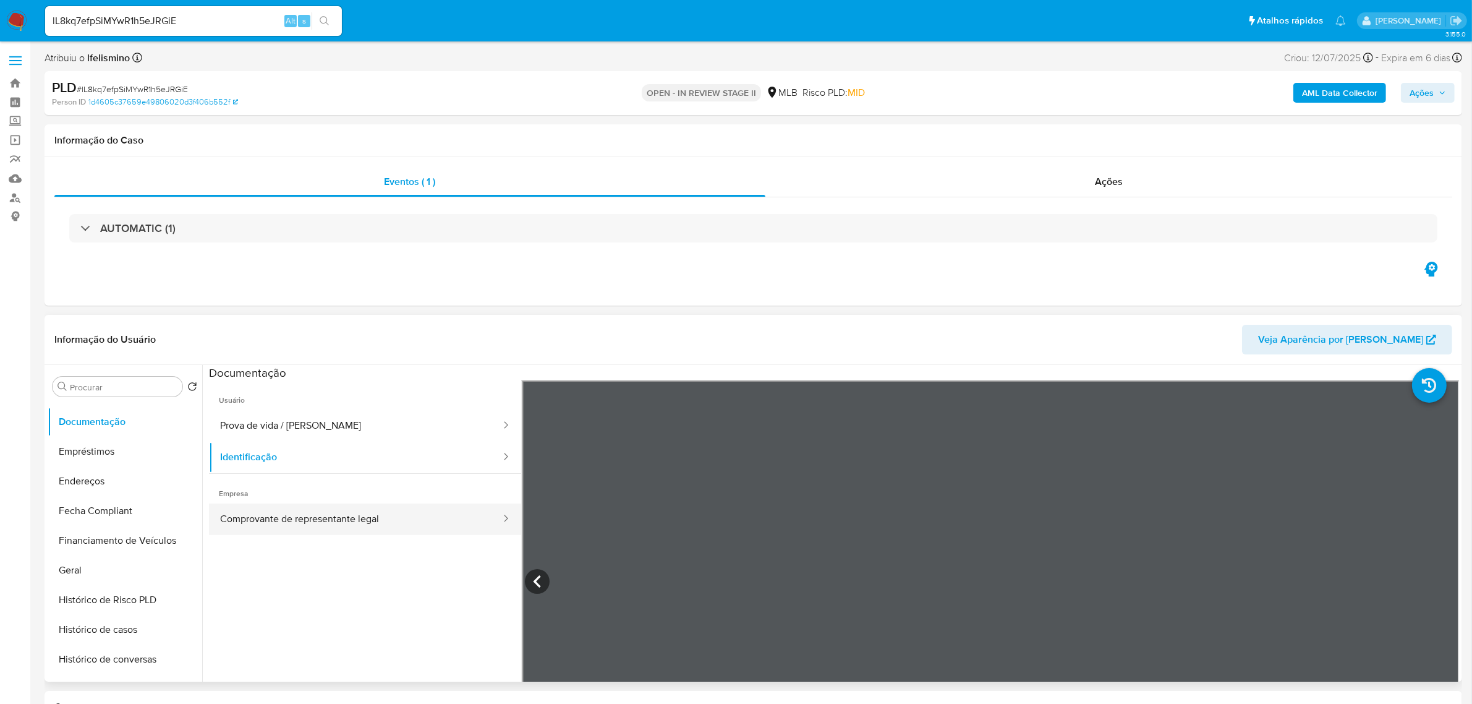
click at [307, 521] on button "Comprovante de representante legal" at bounding box center [355, 519] width 293 height 32
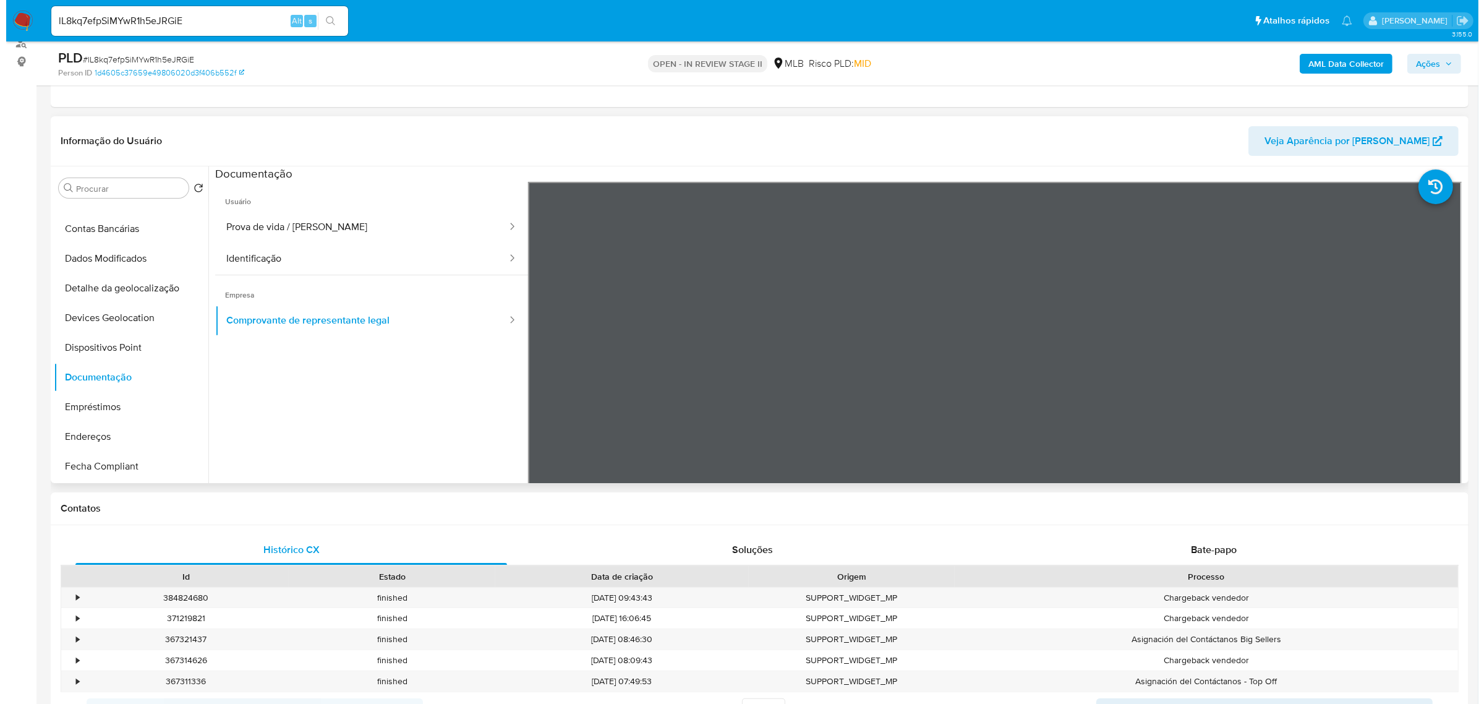
scroll to position [0, 0]
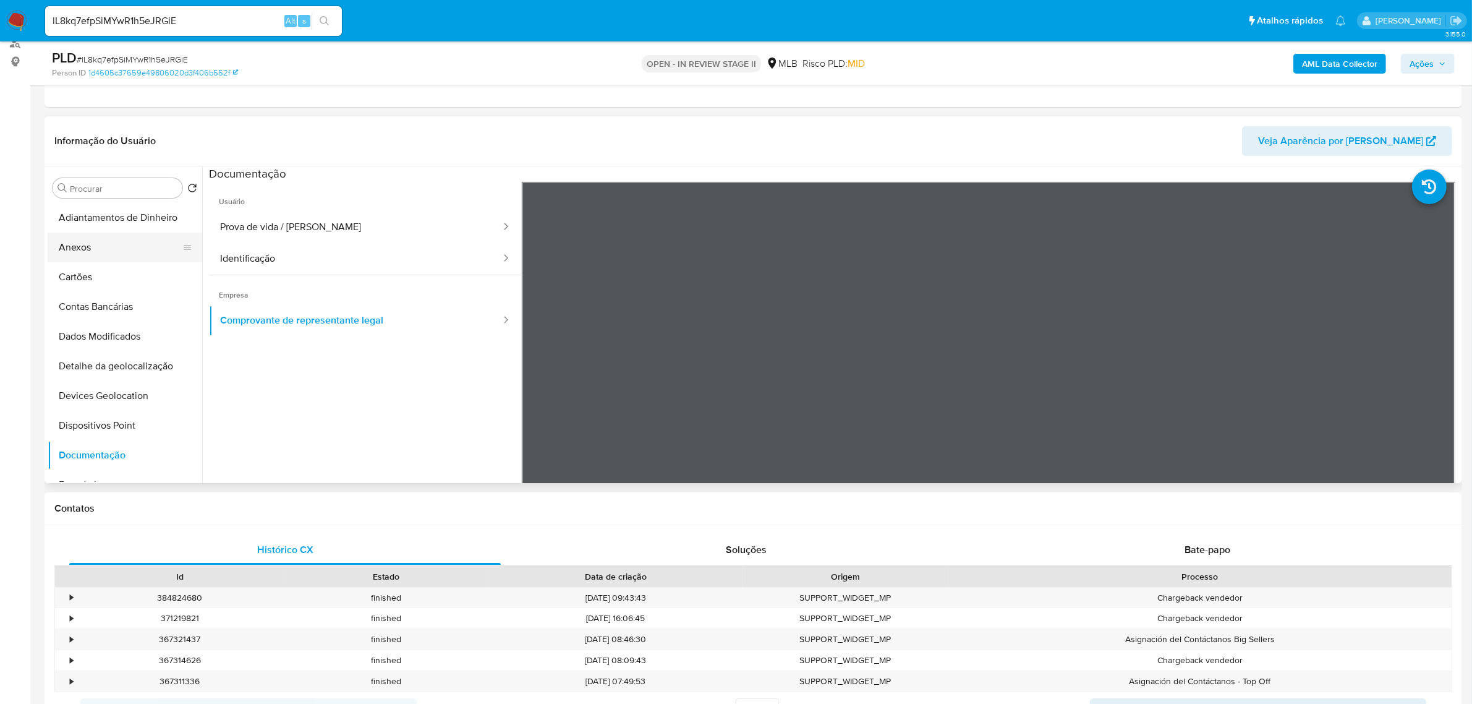
drag, startPoint x: 107, startPoint y: 266, endPoint x: 106, endPoint y: 259, distance: 7.5
click at [107, 266] on button "Cartões" at bounding box center [125, 277] width 155 height 30
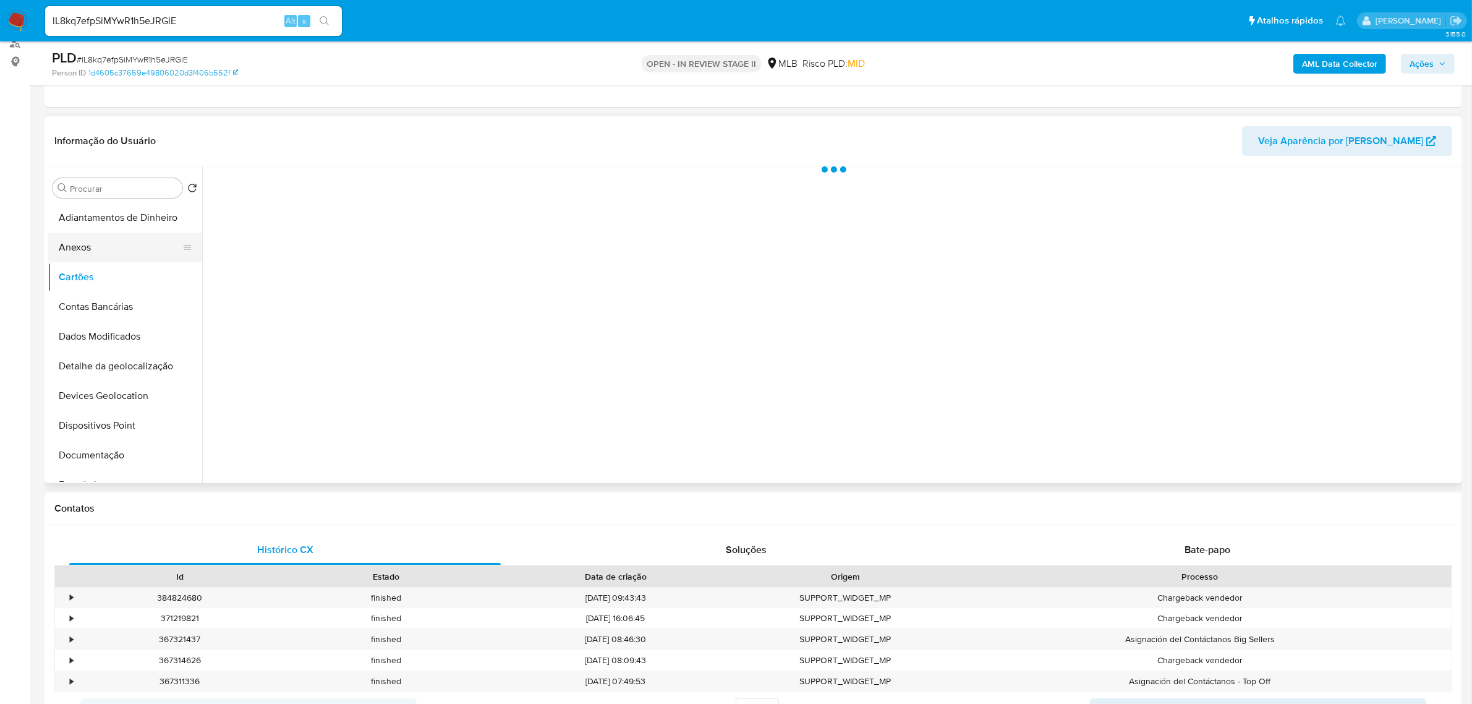
click at [110, 248] on button "Anexos" at bounding box center [120, 248] width 145 height 30
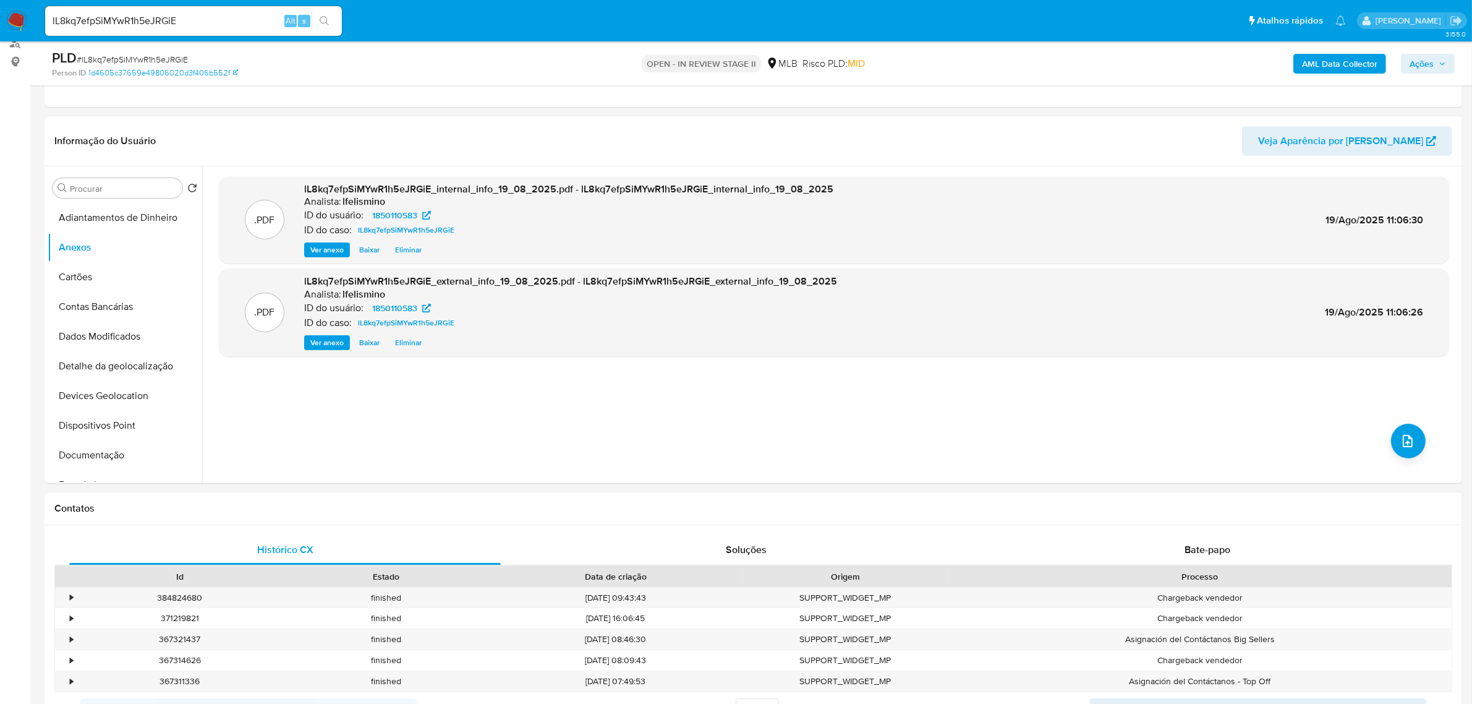
click at [121, 50] on div "PLD # lL8kq7efpSiMYwR1h5eJRGiE" at bounding box center [283, 58] width 463 height 19
click at [130, 69] on link "1d4605c37659e49806020d3f406b552f" at bounding box center [163, 72] width 150 height 11
click at [147, 59] on span "# lL8kq7efpSiMYwR1h5eJRGiE" at bounding box center [132, 59] width 111 height 12
copy span "lL8kq7efpSiMYwR1h5eJRGiE"
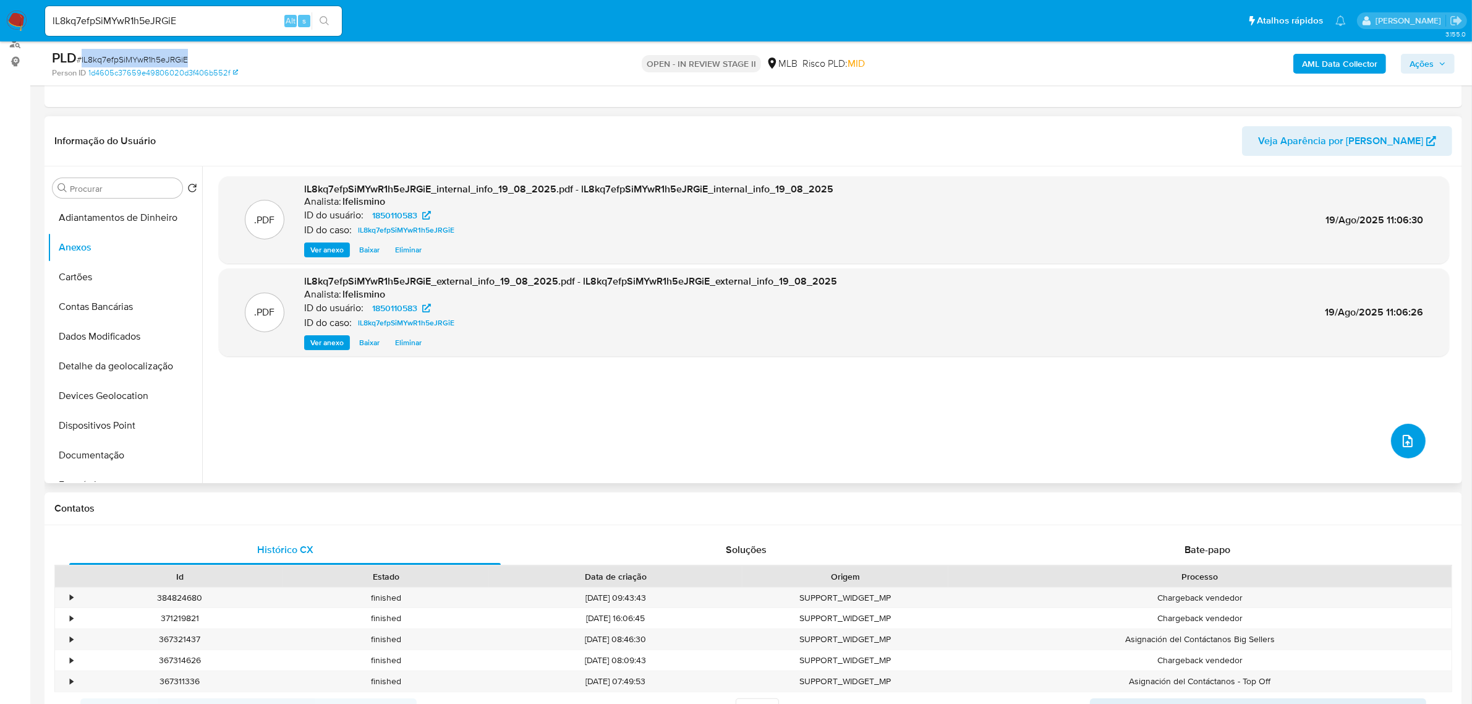
click at [1404, 450] on button "upload-file" at bounding box center [1408, 441] width 35 height 35
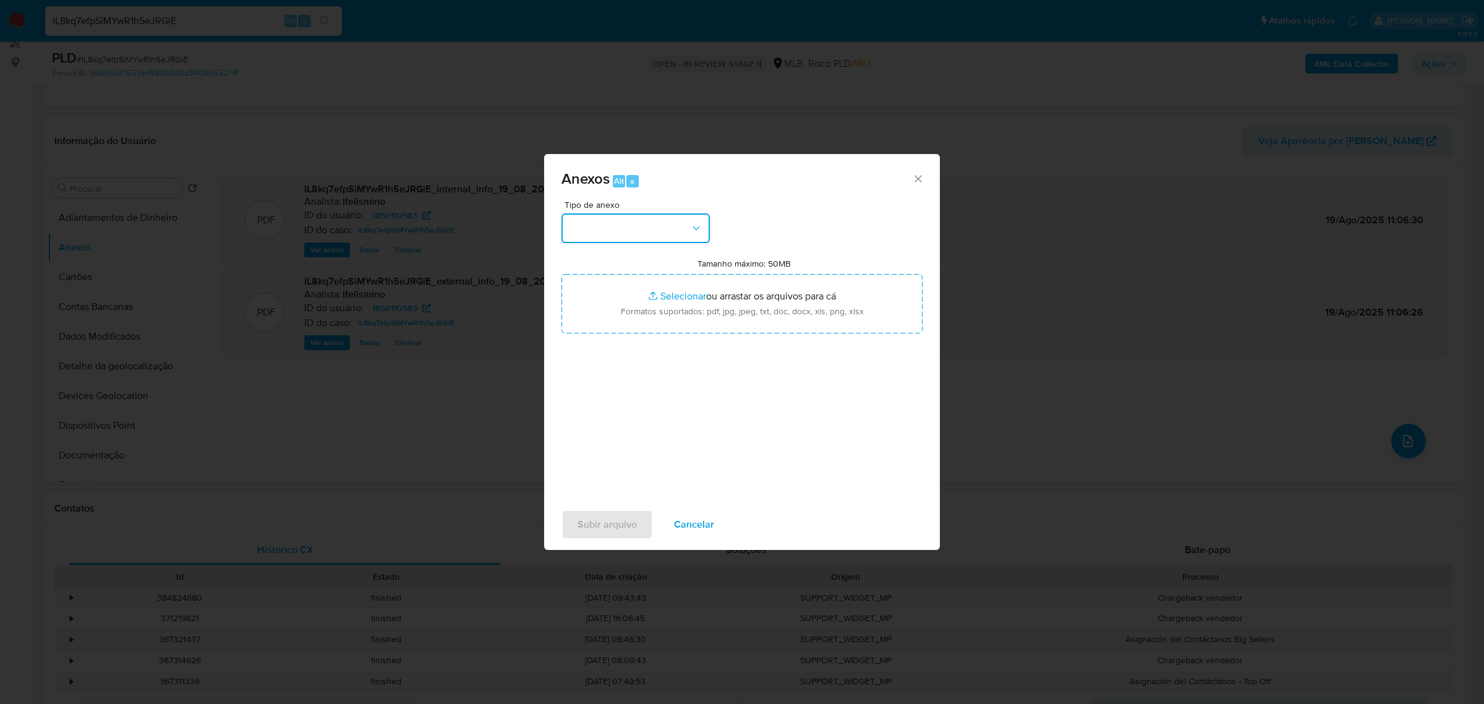
click at [641, 231] on button "button" at bounding box center [636, 228] width 148 height 30
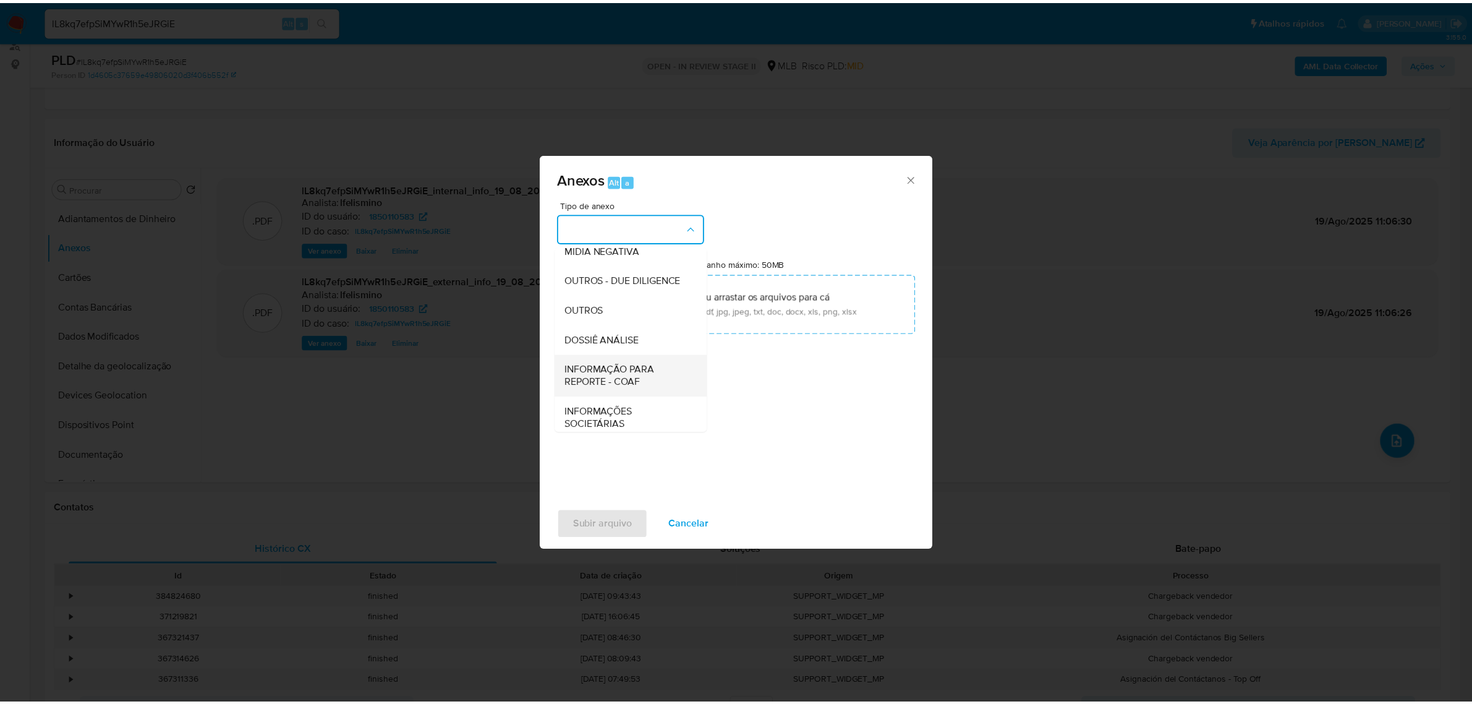
scroll to position [190, 0]
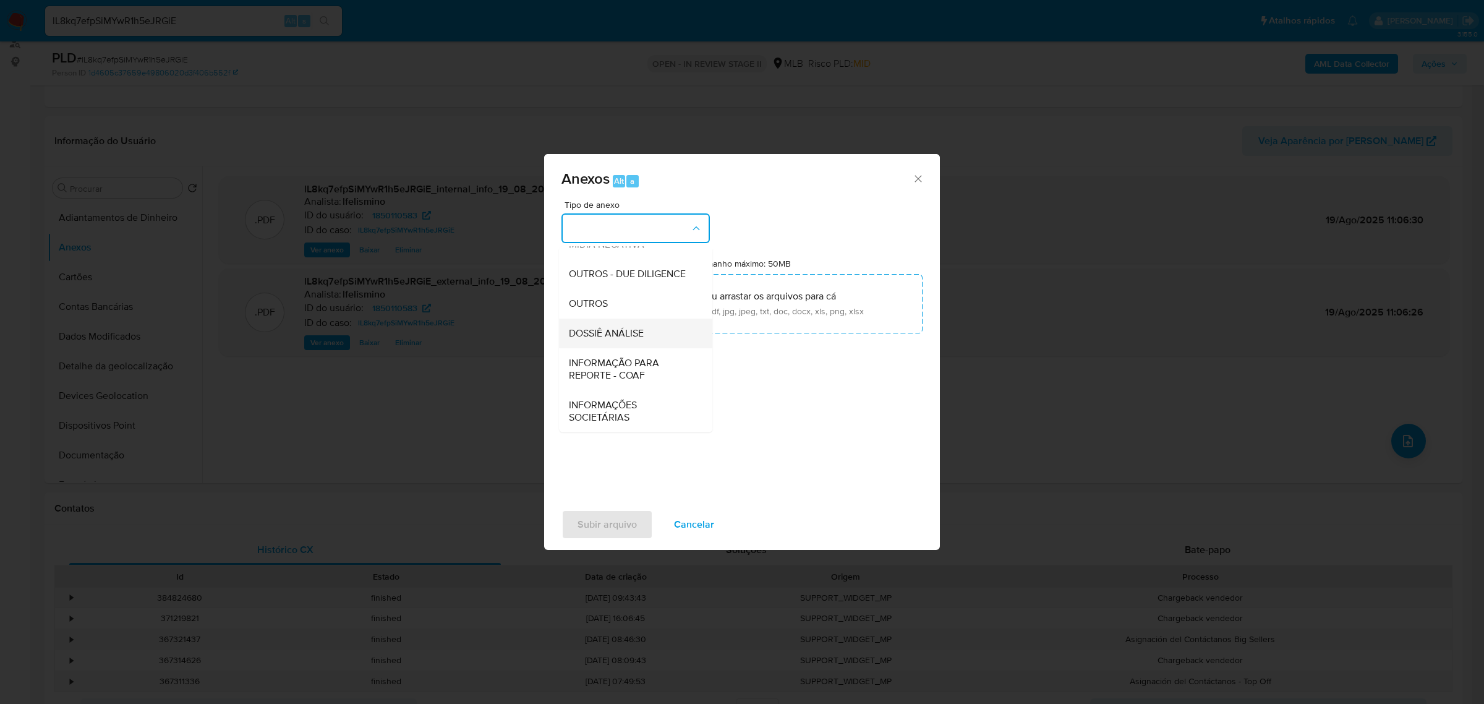
click at [637, 328] on span "DOSSIÊ ANÁLISE" at bounding box center [606, 333] width 75 height 12
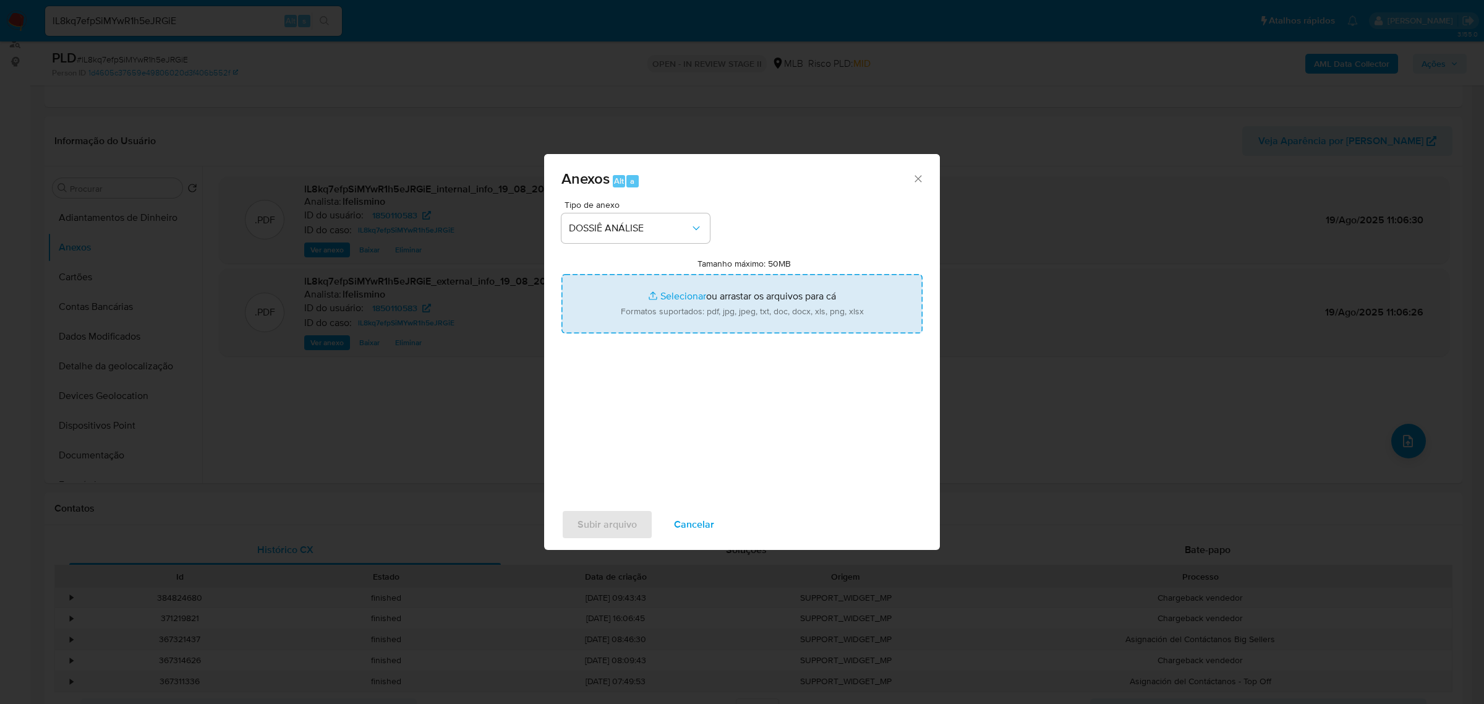
type input "C:\fakepath\SAR - CNPJ 61084018000103 - VIAÇÃO COMETA S A.pdf"
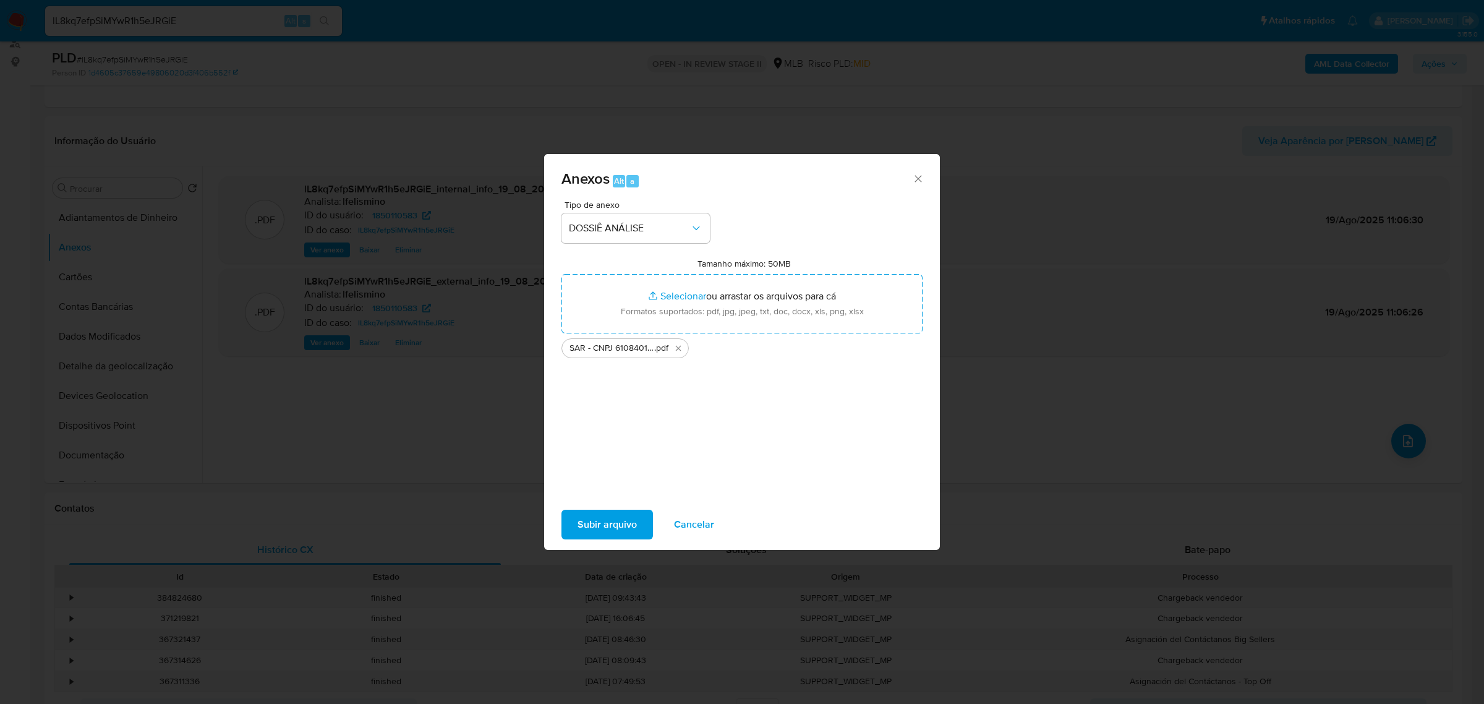
click at [628, 517] on span "Subir arquivo" at bounding box center [607, 524] width 59 height 27
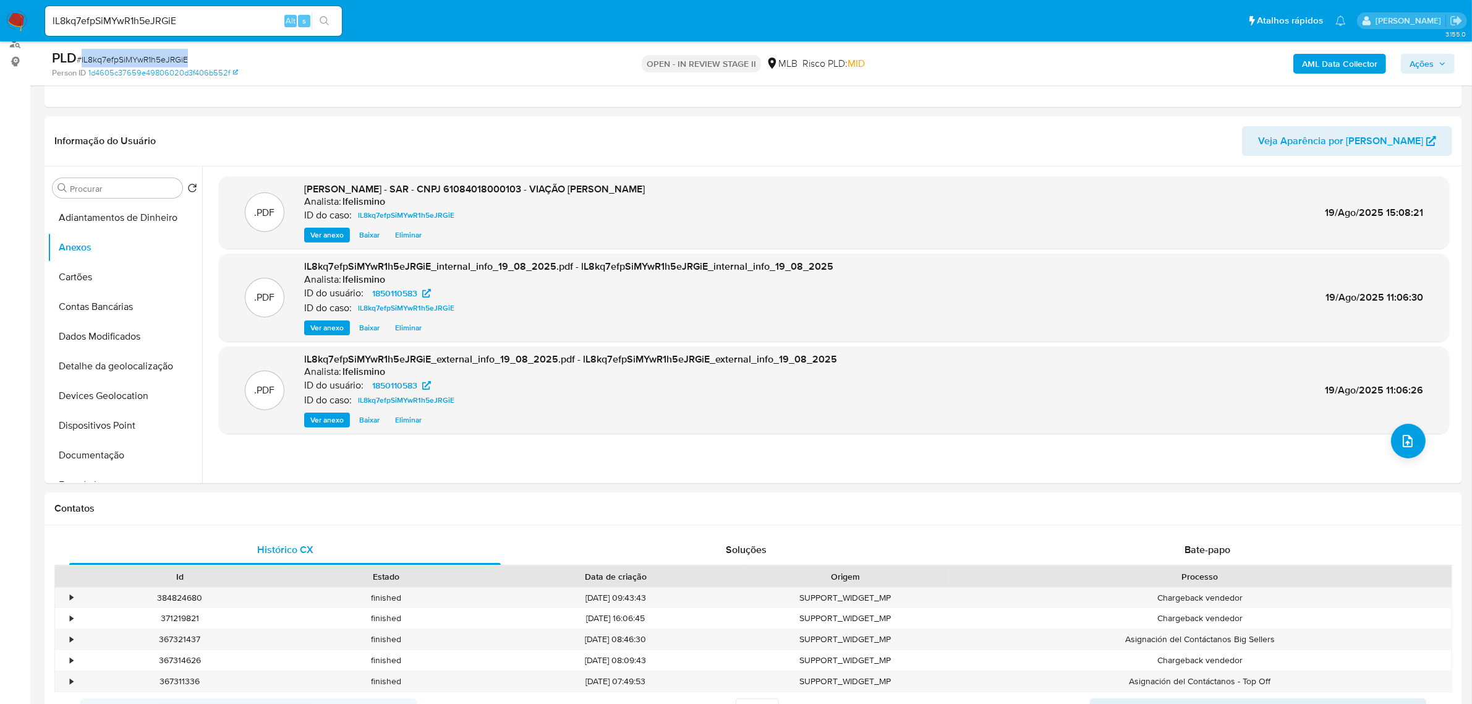
click at [1433, 66] on span "Ações" at bounding box center [1422, 64] width 24 height 20
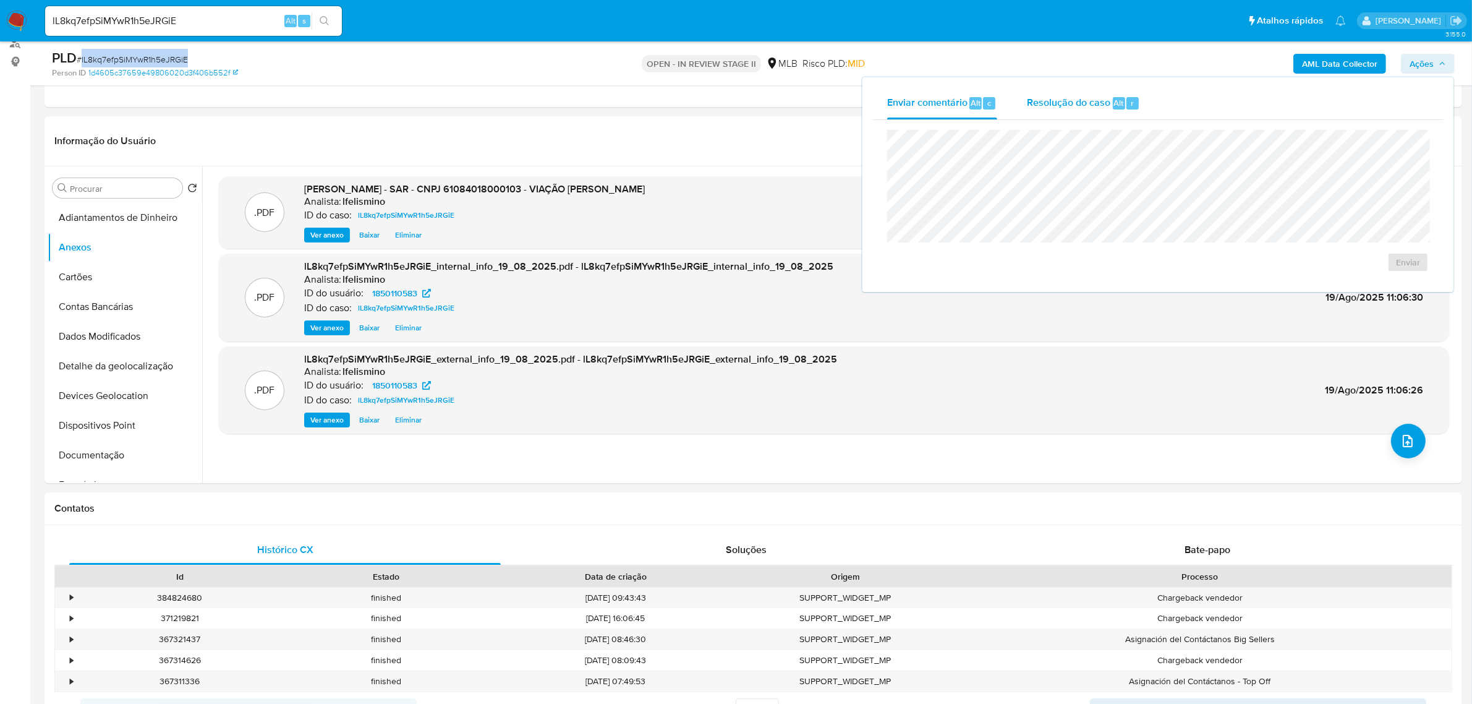
click at [1048, 103] on span "Resolução do caso" at bounding box center [1068, 102] width 83 height 14
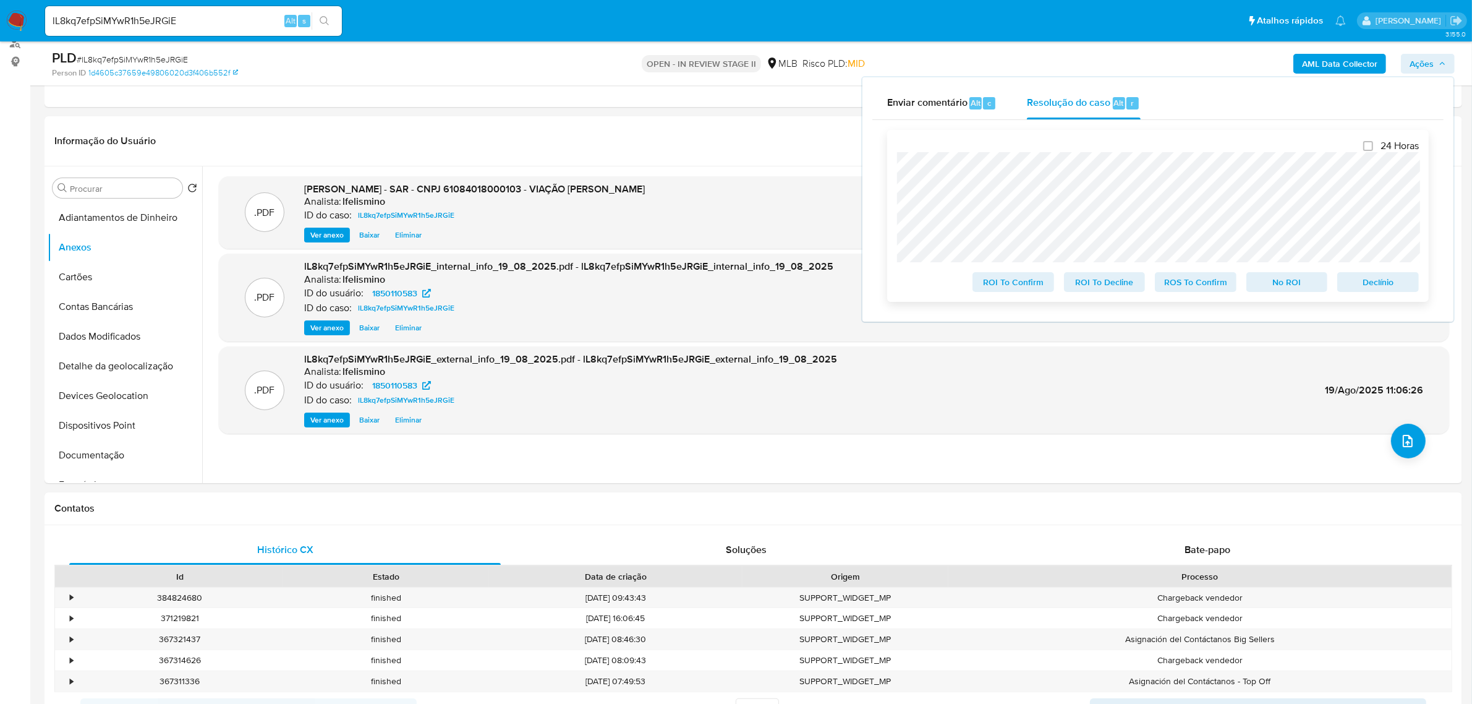
click at [1199, 282] on span "ROS To Confirm" at bounding box center [1196, 281] width 64 height 17
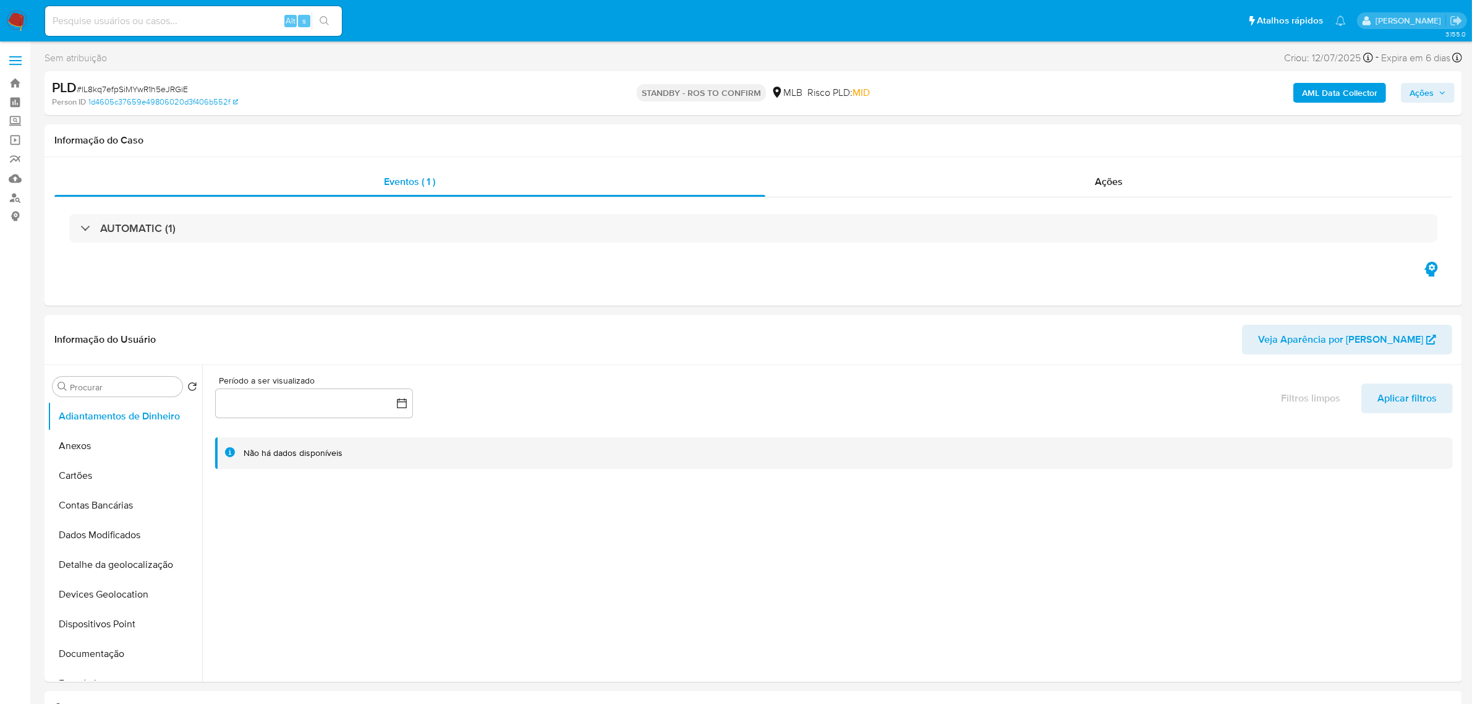
select select "10"
click at [192, 24] on input at bounding box center [193, 21] width 297 height 16
paste input "AgFJ7Y9XdiWxFFExMdPe5m0G"
type input "AgFJ7Y9XdiWxFFExMdPe5m0G"
click at [331, 14] on button "search-icon" at bounding box center [324, 20] width 25 height 17
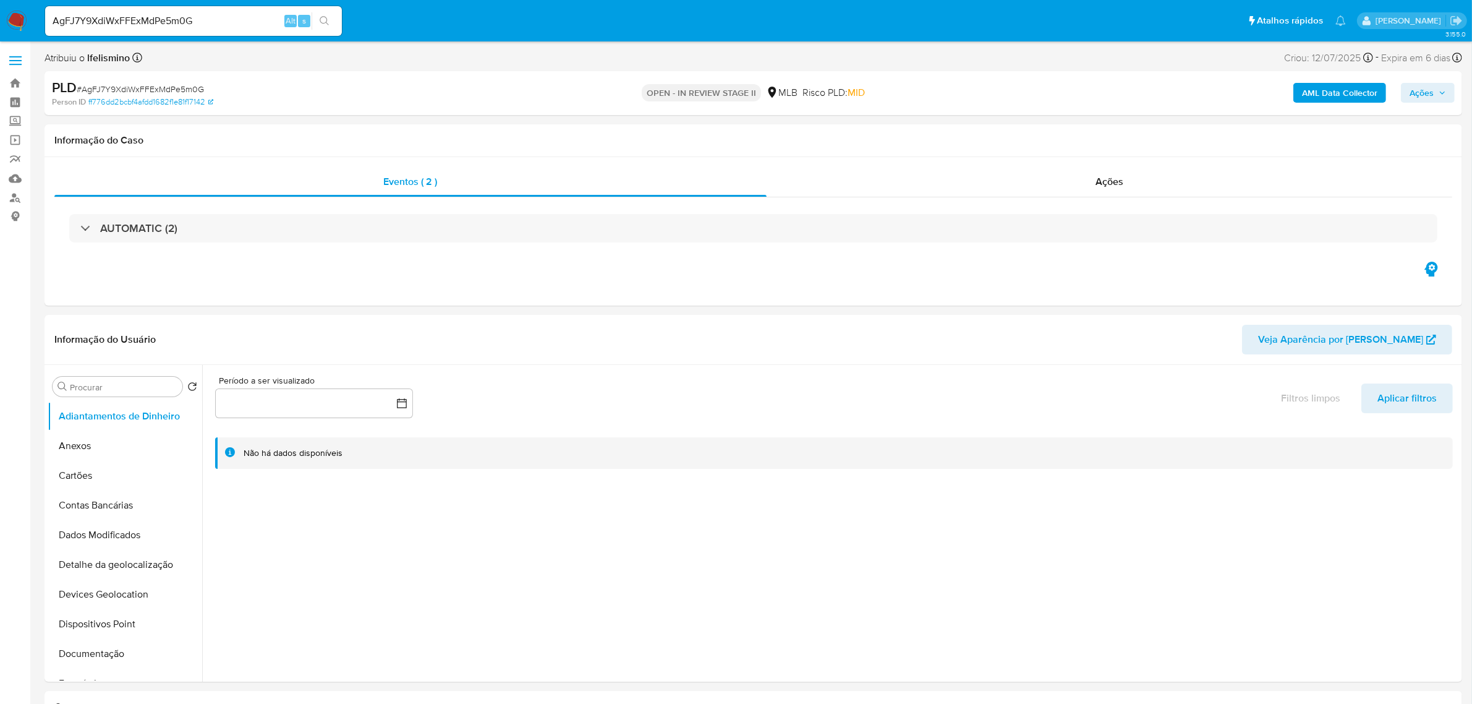
select select "10"
click at [153, 441] on button "Anexos" at bounding box center [120, 446] width 145 height 30
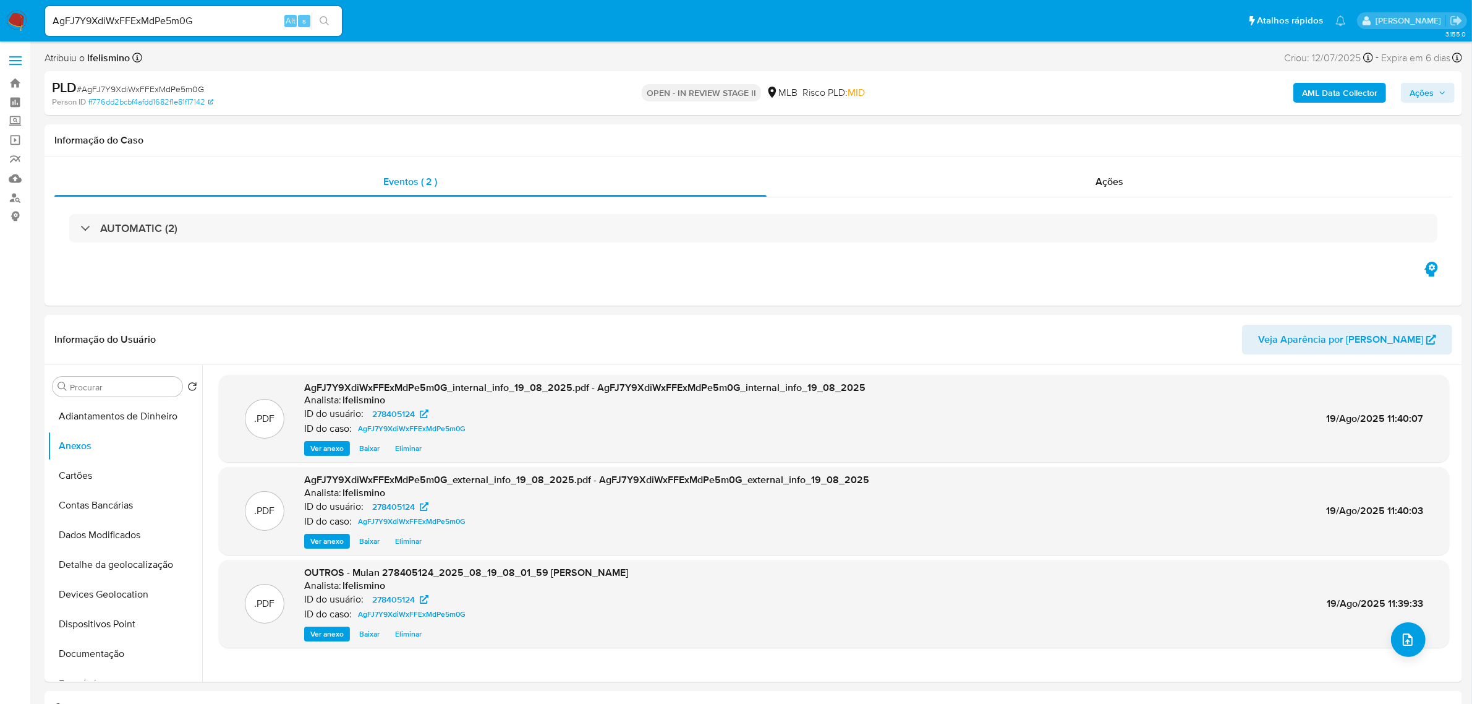
click at [146, 90] on span "# AgFJ7Y9XdiWxFFExMdPe5m0G" at bounding box center [140, 89] width 127 height 12
copy span "AgFJ7Y9XdiWxFFExMdPe5m0G"
click at [1411, 642] on button "upload-file" at bounding box center [1408, 639] width 35 height 35
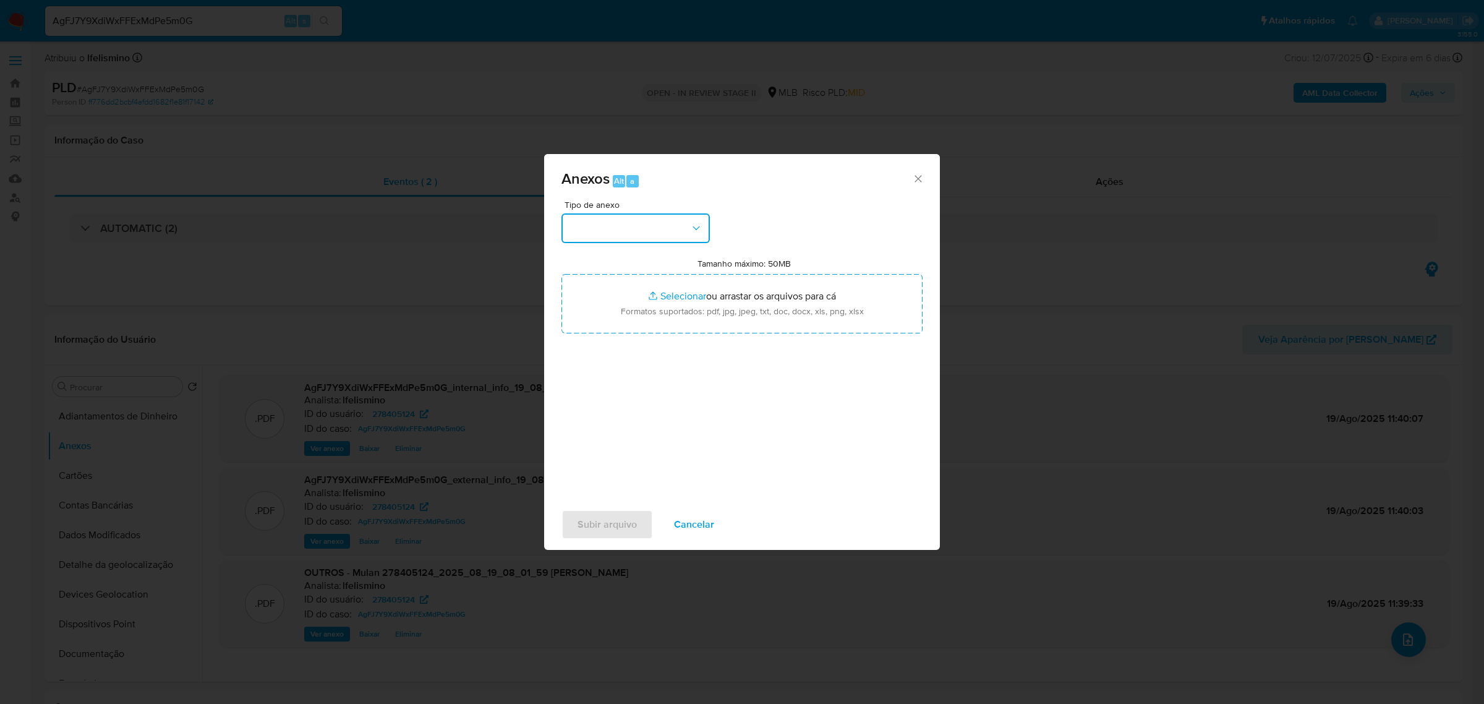
click at [631, 233] on button "button" at bounding box center [636, 228] width 148 height 30
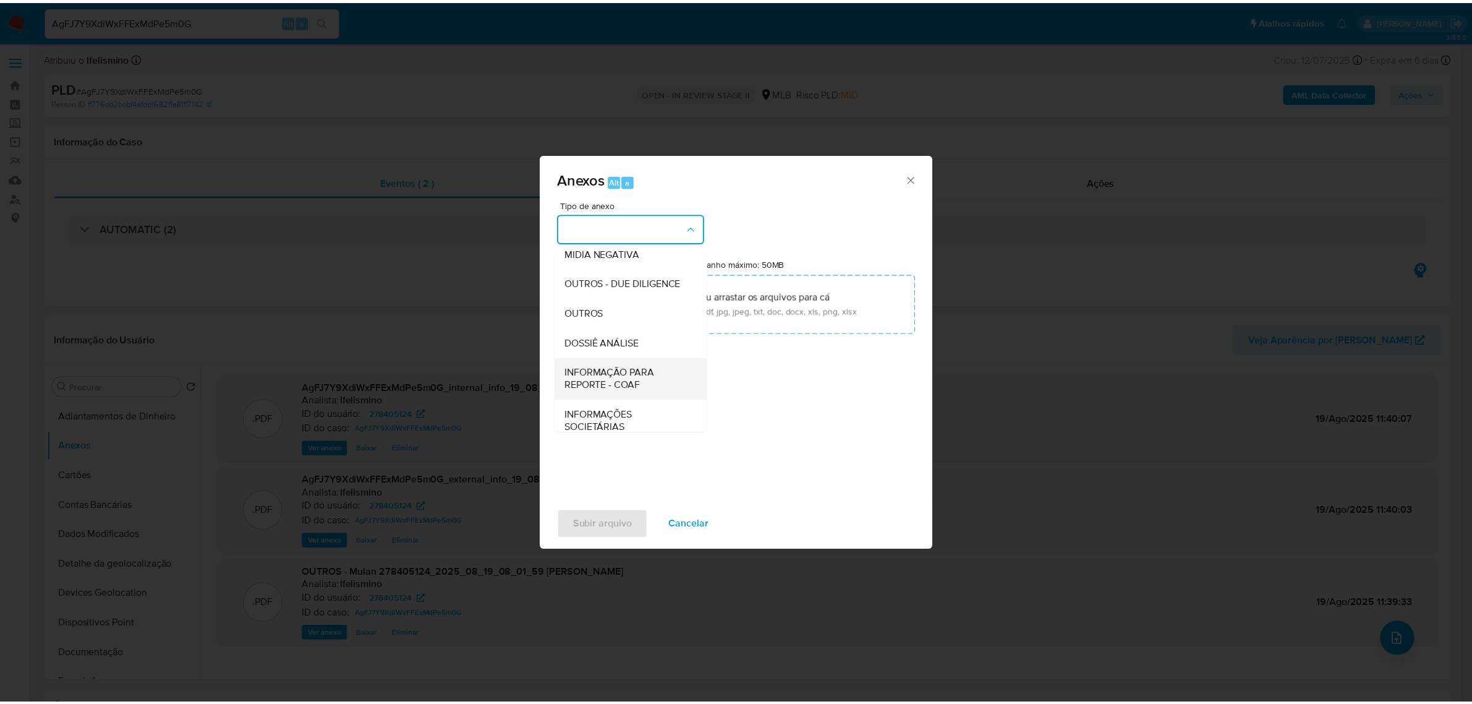
scroll to position [190, 0]
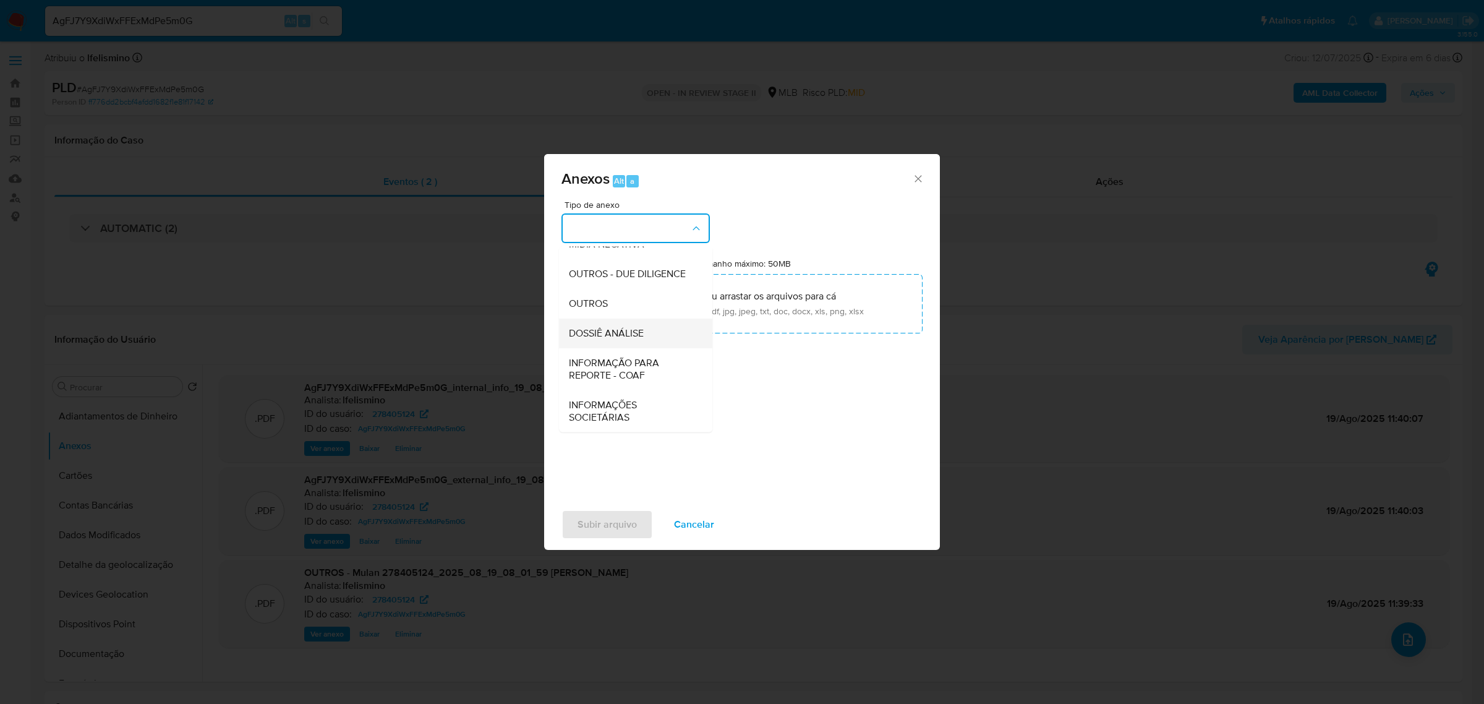
click at [636, 323] on div "DOSSIÊ ANÁLISE" at bounding box center [632, 333] width 126 height 30
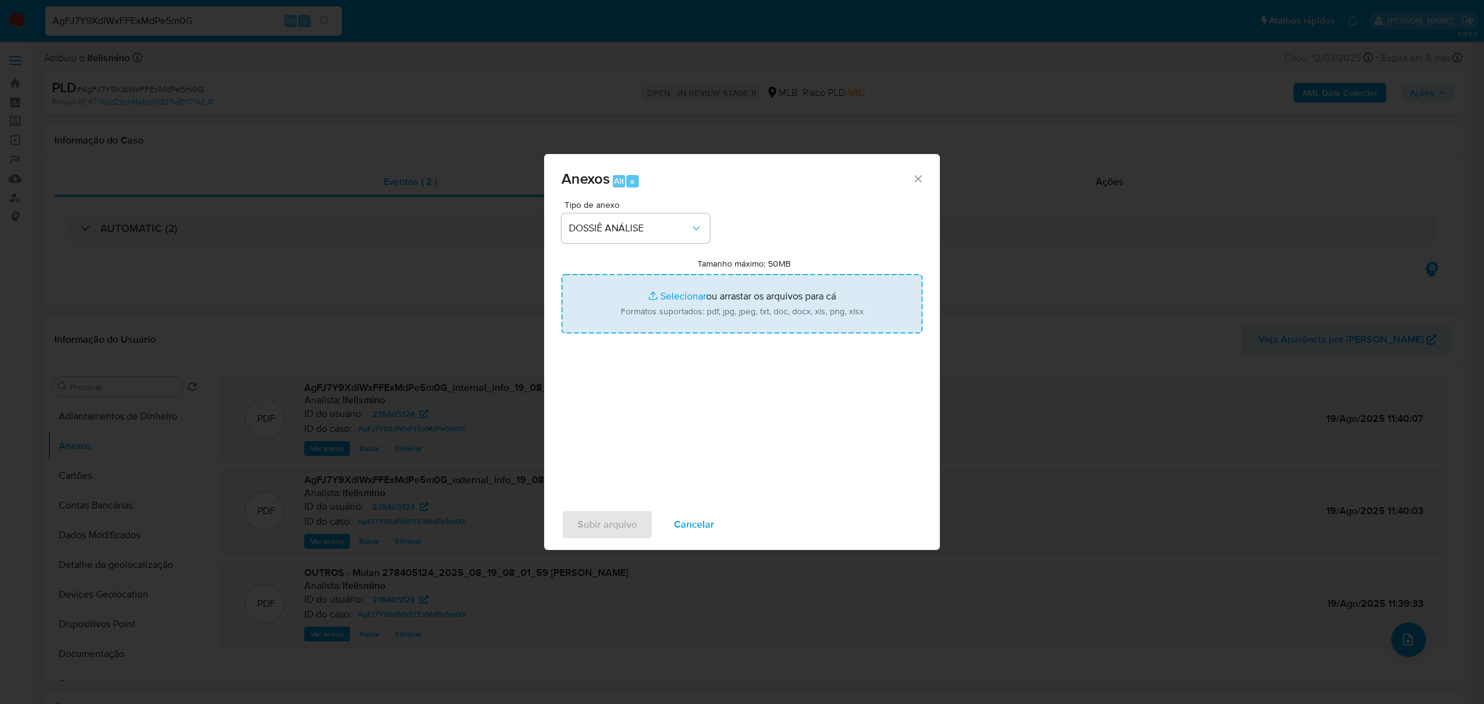
type input "C:\fakepath\SAR - XXXX_XX - CPF 95047085104 - PAULO APARECIDO BORGES .pdf"
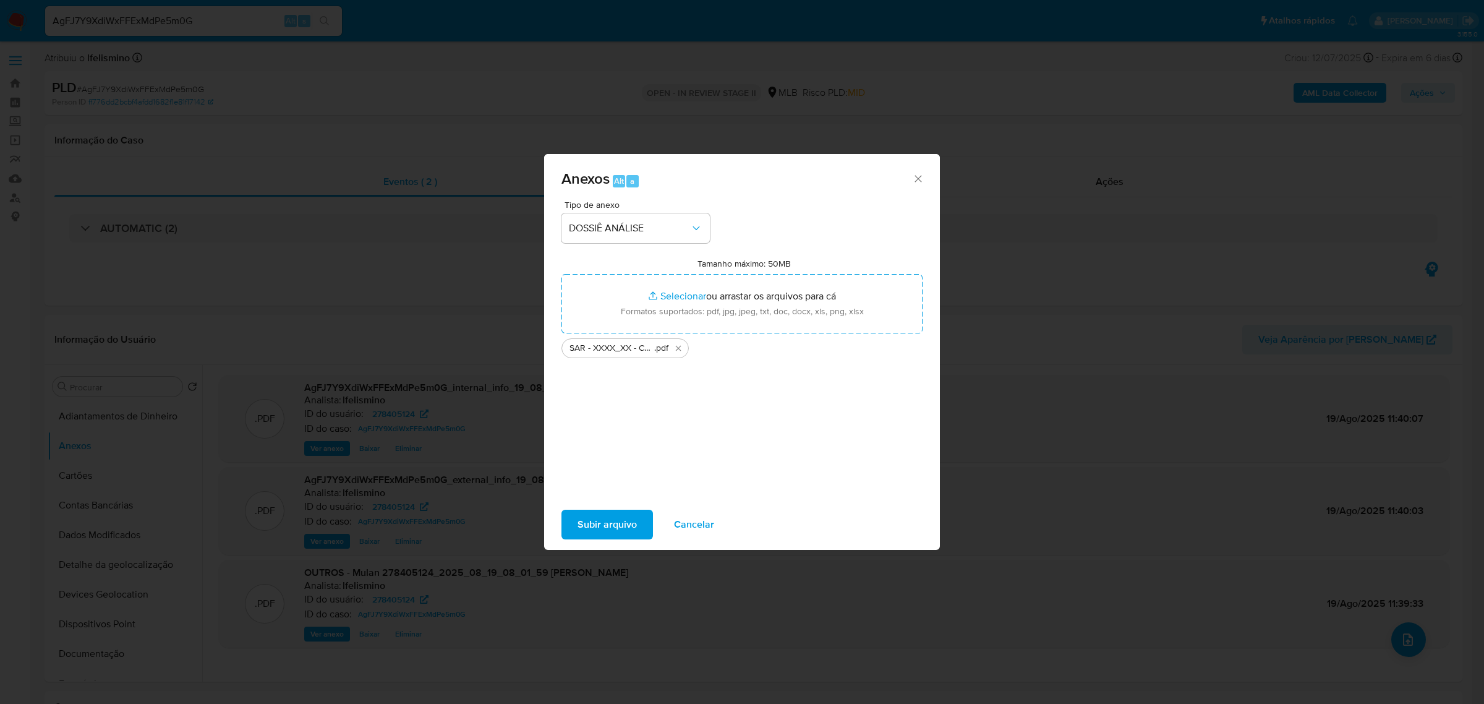
click at [610, 524] on span "Subir arquivo" at bounding box center [607, 524] width 59 height 27
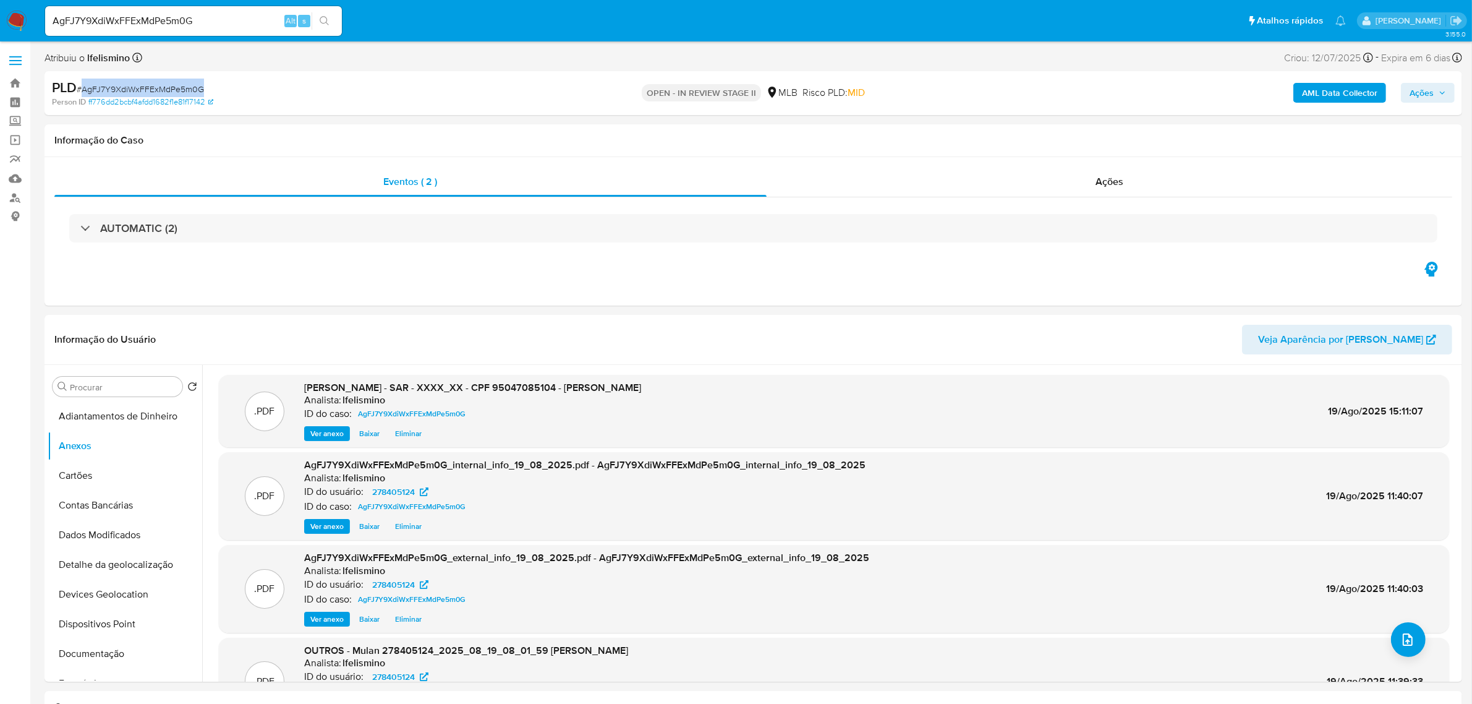
click at [1432, 93] on span "Ações" at bounding box center [1422, 93] width 24 height 20
drag, startPoint x: 1046, startPoint y: 133, endPoint x: 1049, endPoint y: 141, distance: 8.9
click at [1046, 133] on span "Resolução do caso" at bounding box center [1068, 132] width 83 height 14
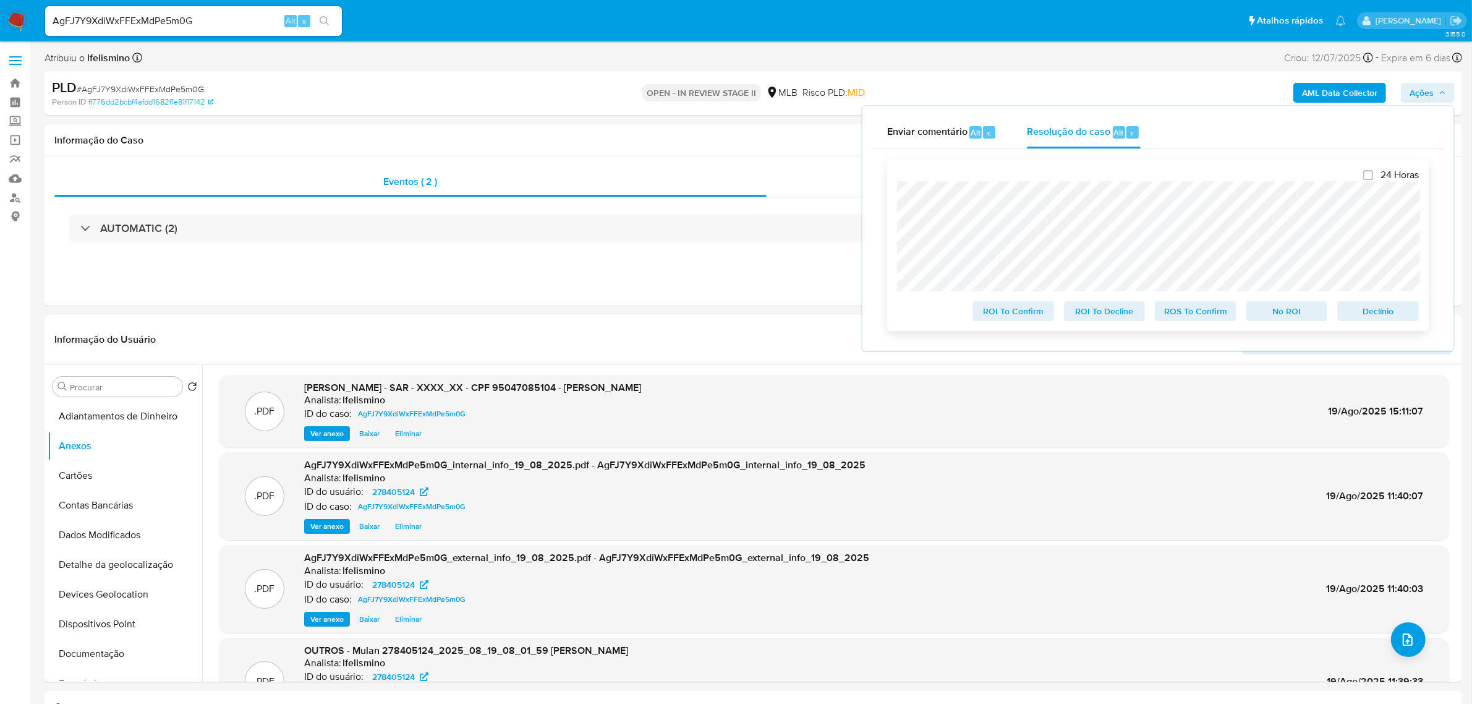
click at [1186, 320] on span "ROS To Confirm" at bounding box center [1196, 310] width 64 height 17
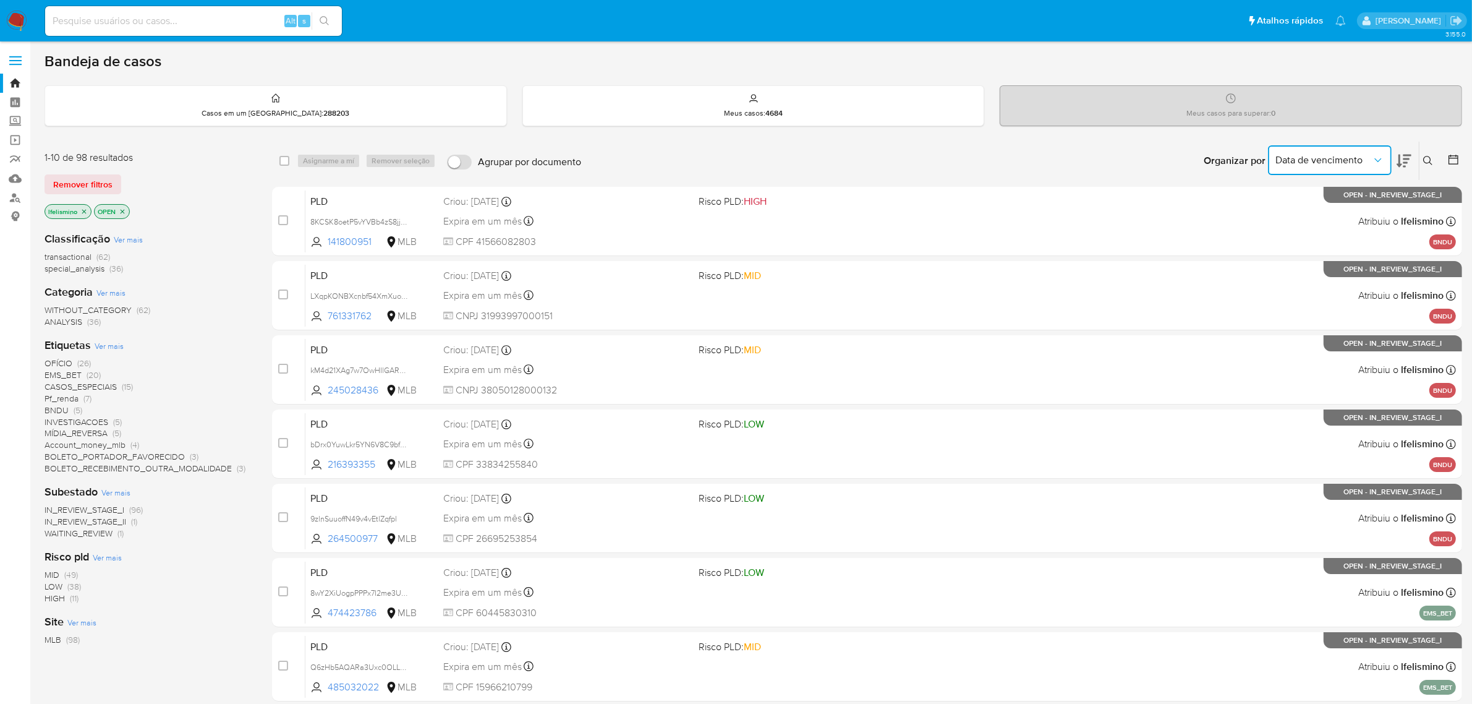
click at [1302, 147] on button "Data de vencimento" at bounding box center [1330, 160] width 124 height 30
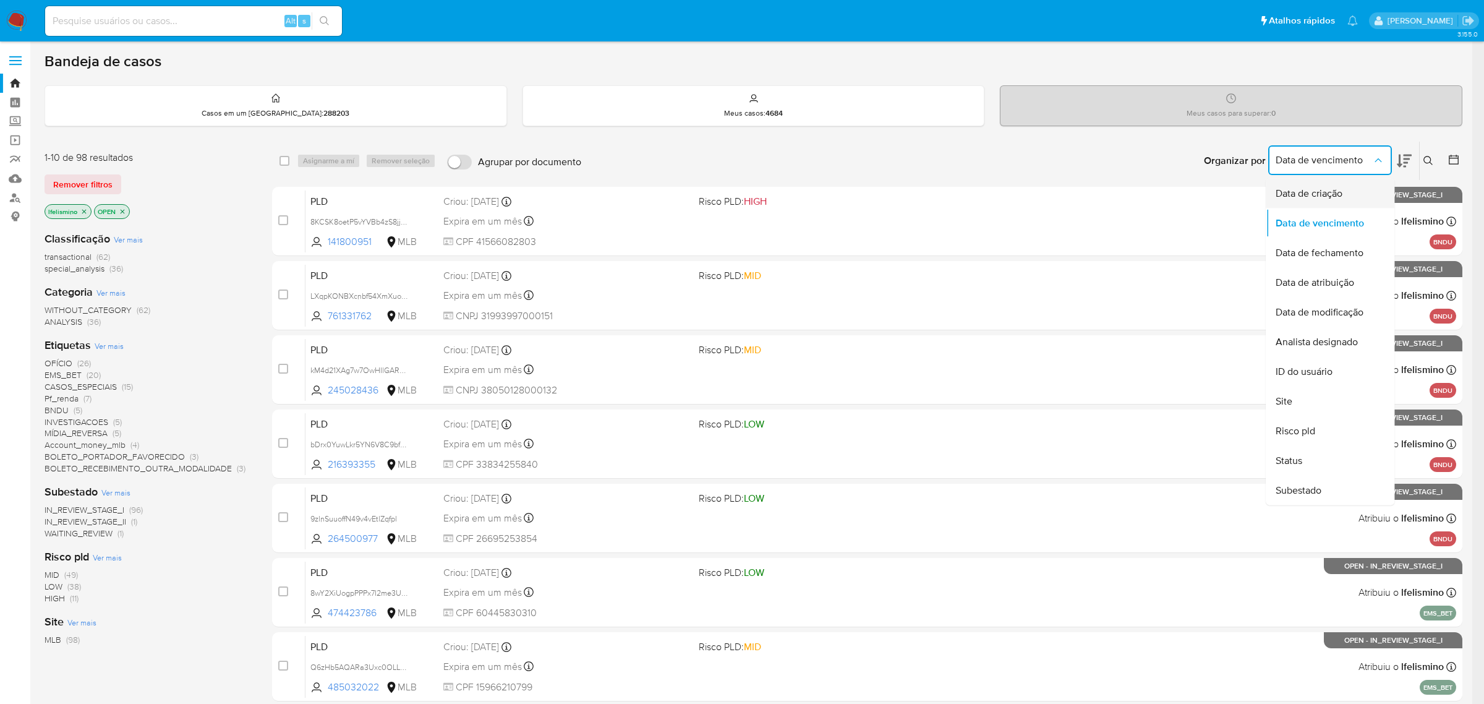
click at [1336, 199] on span "Data de criação" at bounding box center [1309, 193] width 67 height 12
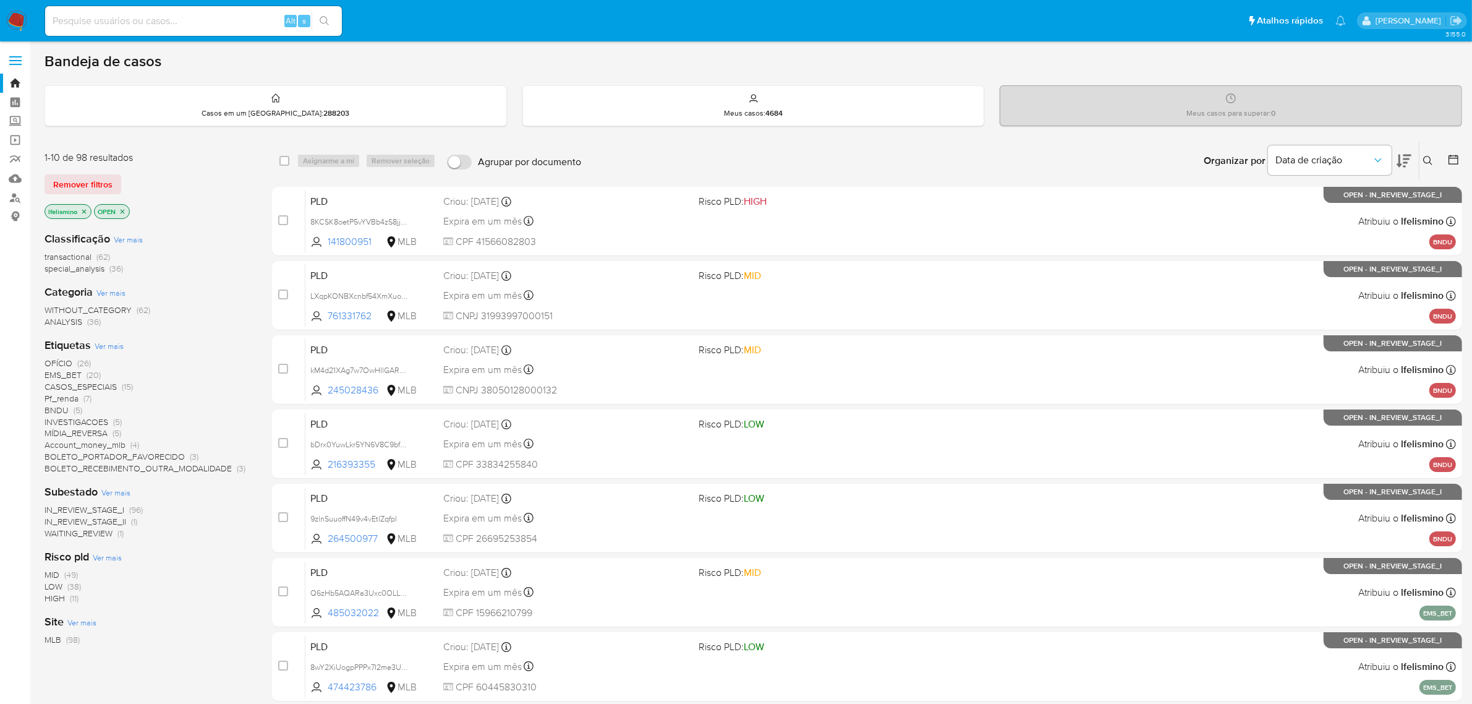
click at [1405, 163] on icon at bounding box center [1404, 161] width 15 height 13
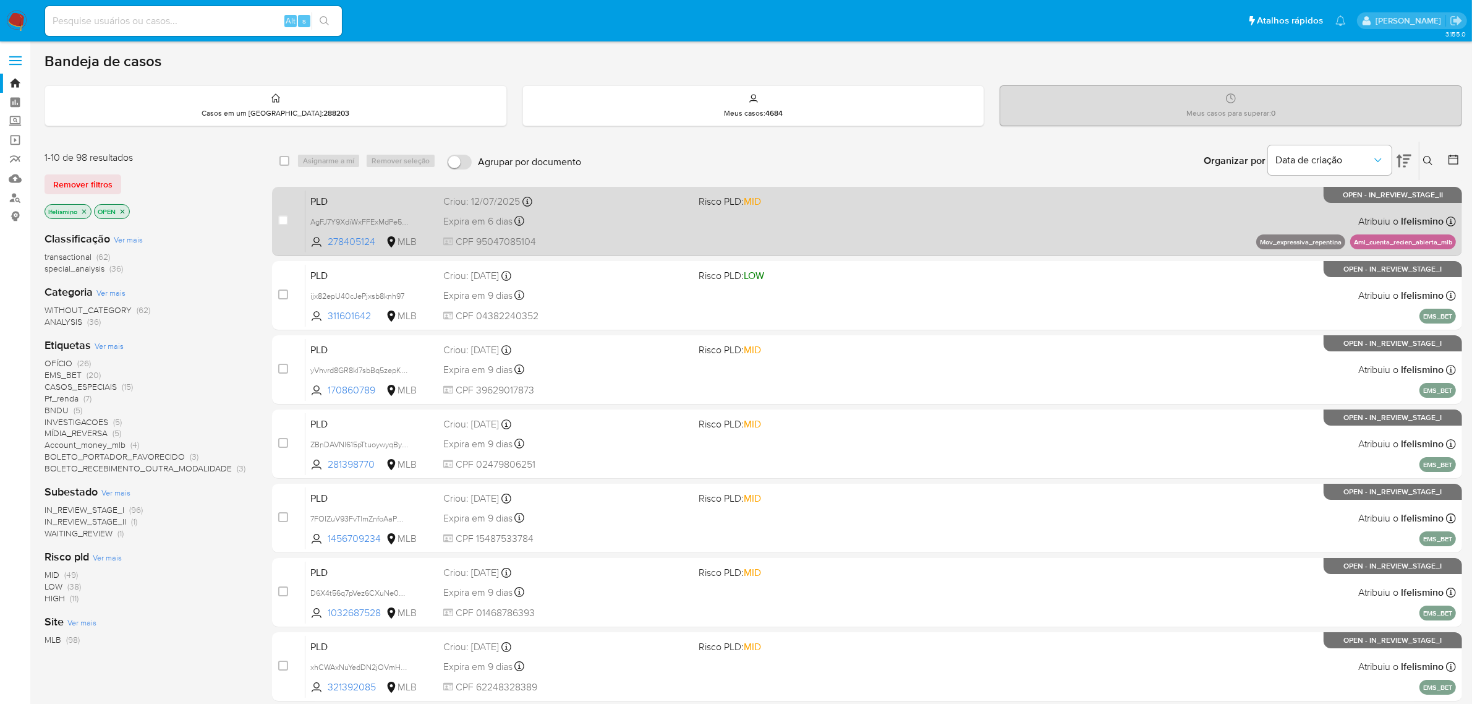
click at [747, 205] on span "MID" at bounding box center [752, 201] width 17 height 14
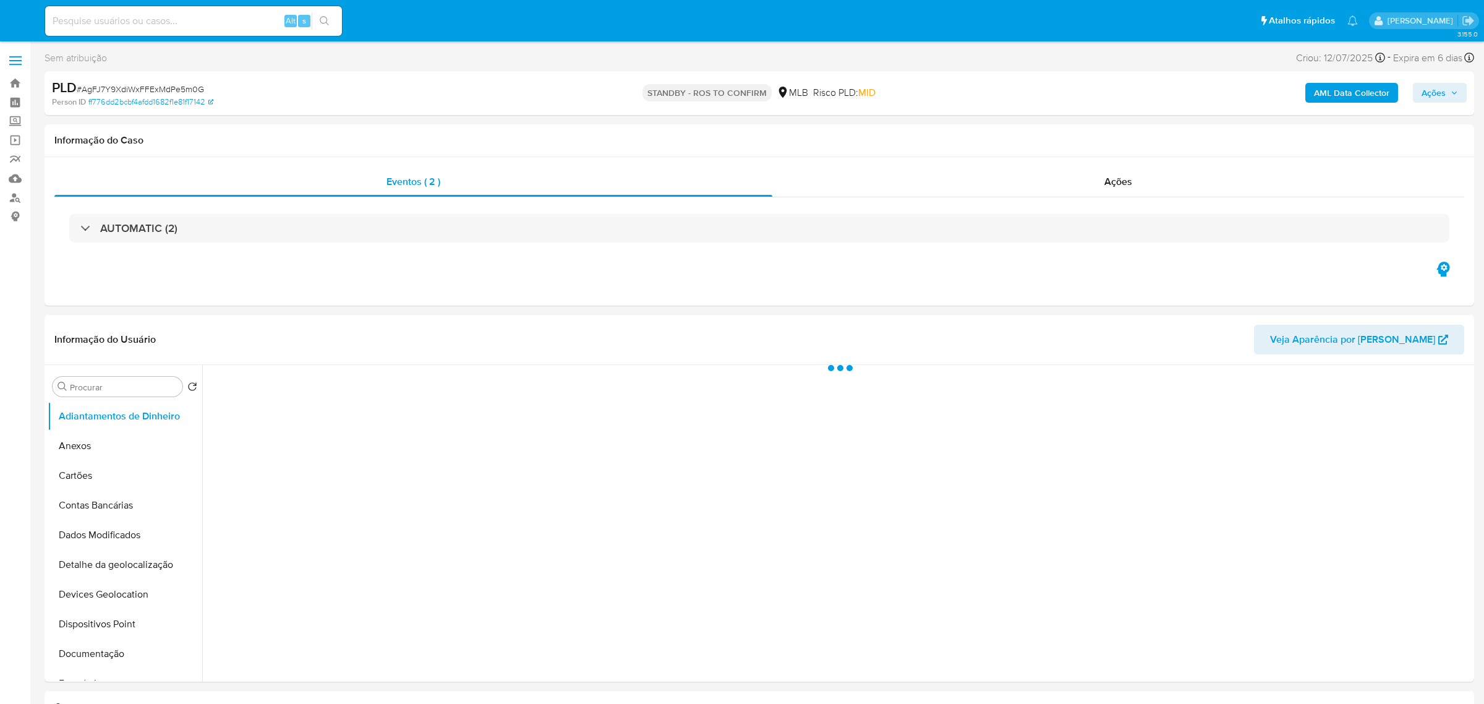
select select "10"
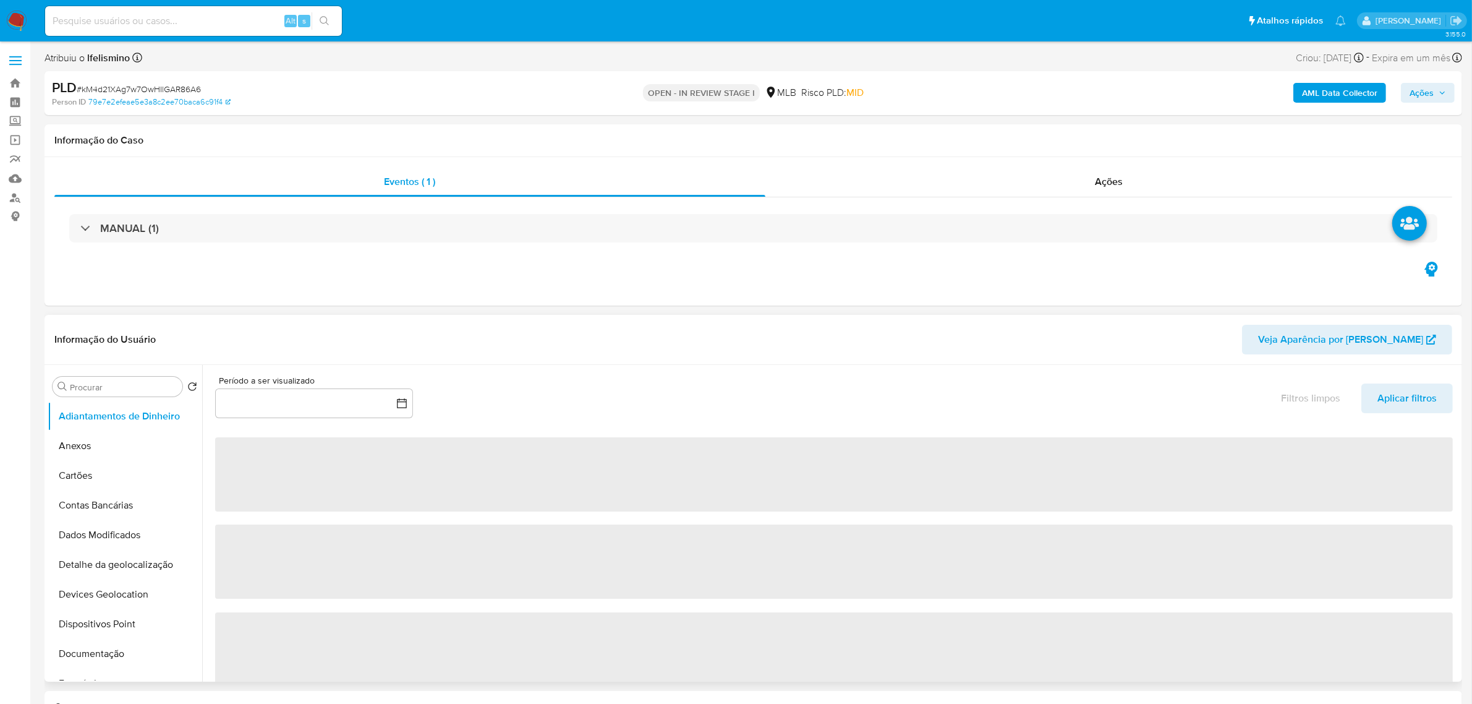
select select "10"
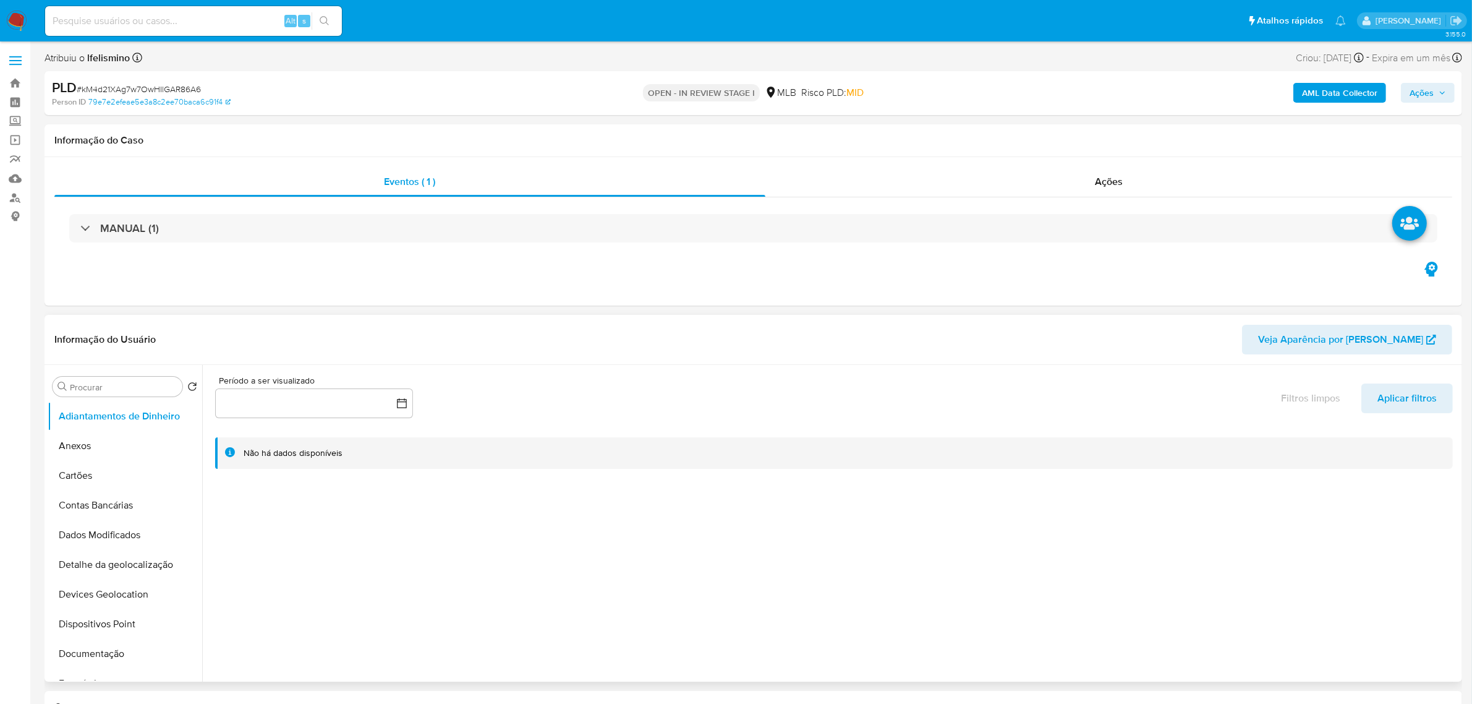
click at [607, 455] on div "Não há dados disponíveis" at bounding box center [844, 453] width 1200 height 12
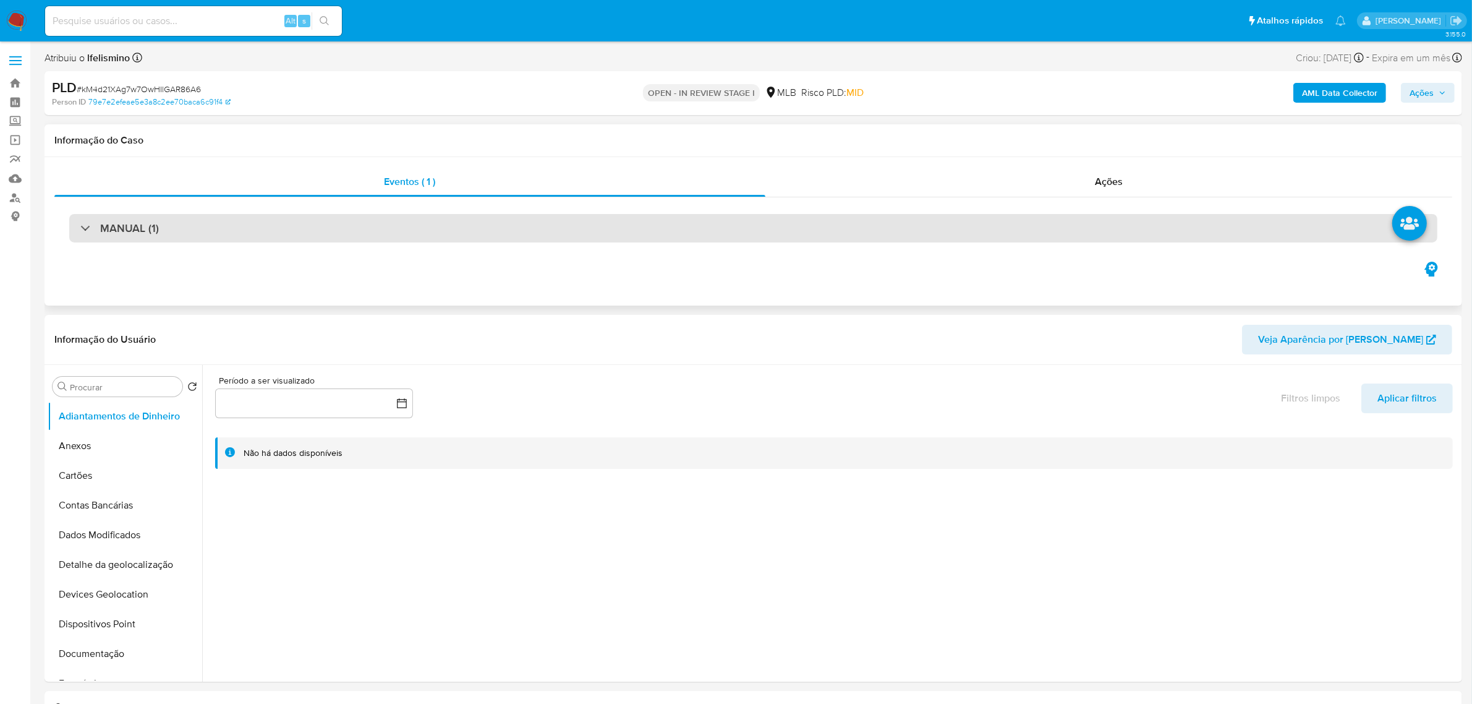
click at [607, 218] on div "MANUAL (1)" at bounding box center [753, 228] width 1369 height 28
